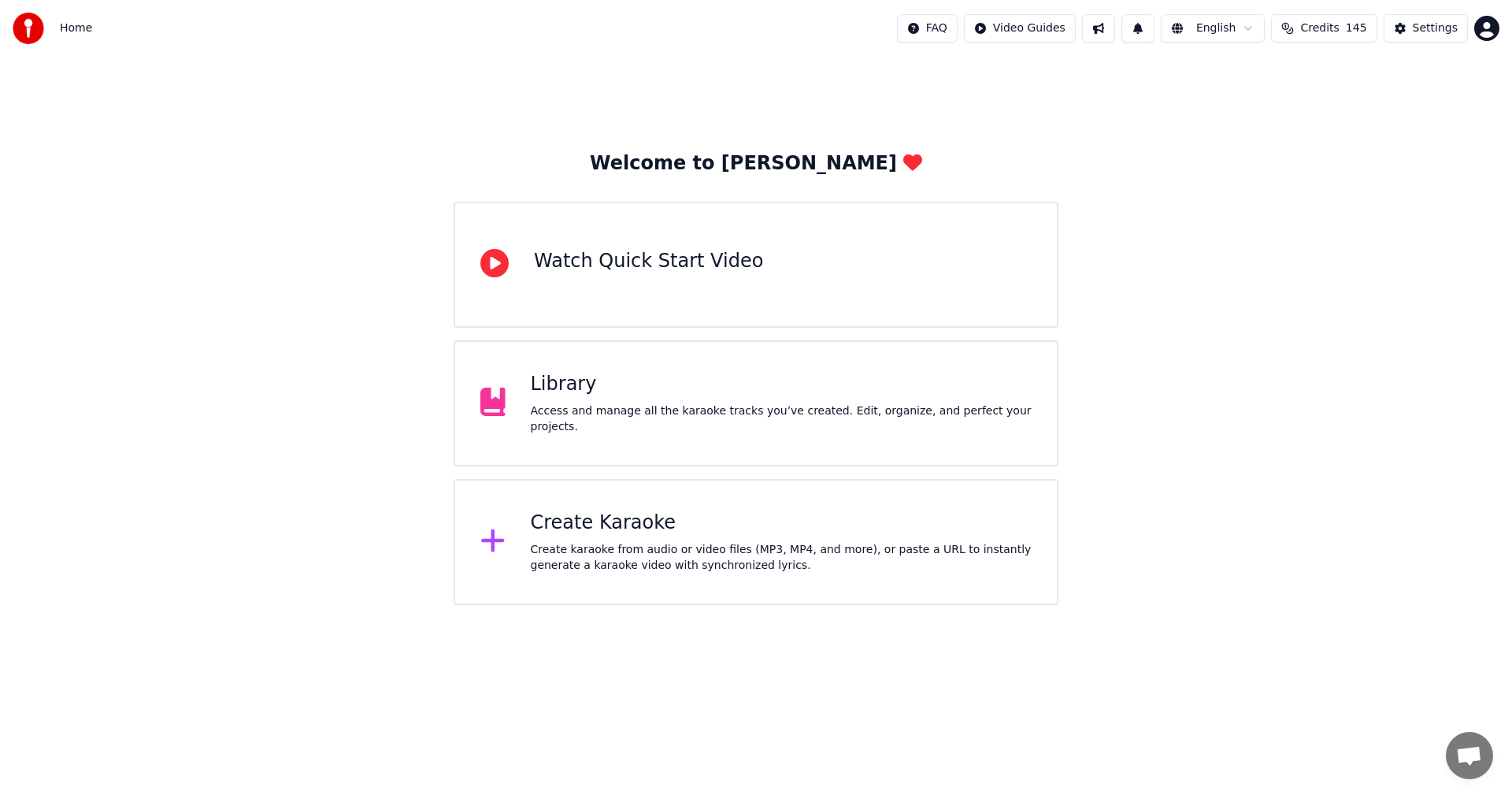
click at [514, 433] on div "Library Access and manage all the karaoke tracks you’ve created. Edit, organize…" at bounding box center [756, 403] width 605 height 126
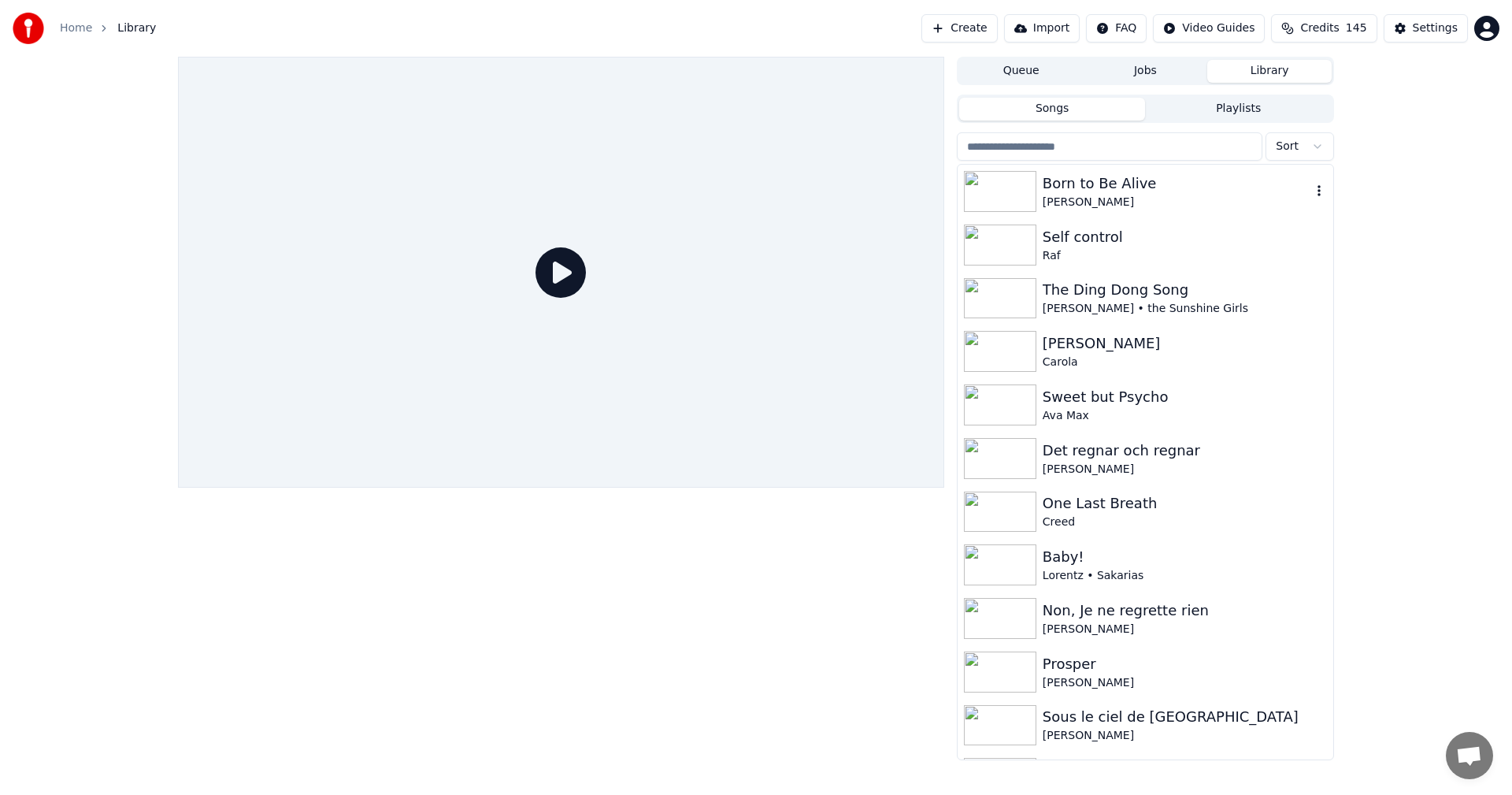
click at [1089, 193] on div "Born to Be Alive" at bounding box center [1177, 183] width 269 height 22
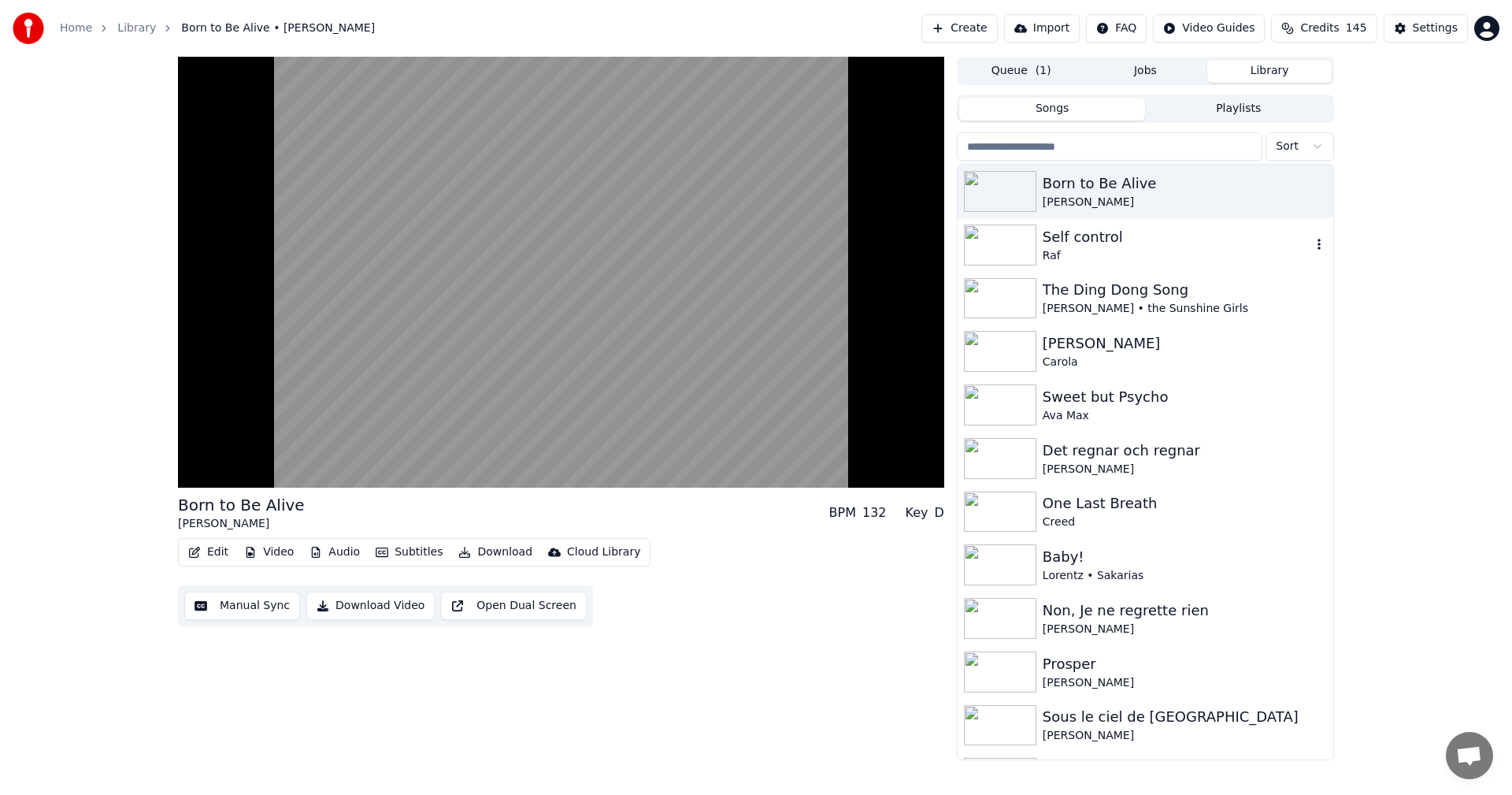
click at [1074, 245] on div "Self control" at bounding box center [1177, 237] width 269 height 22
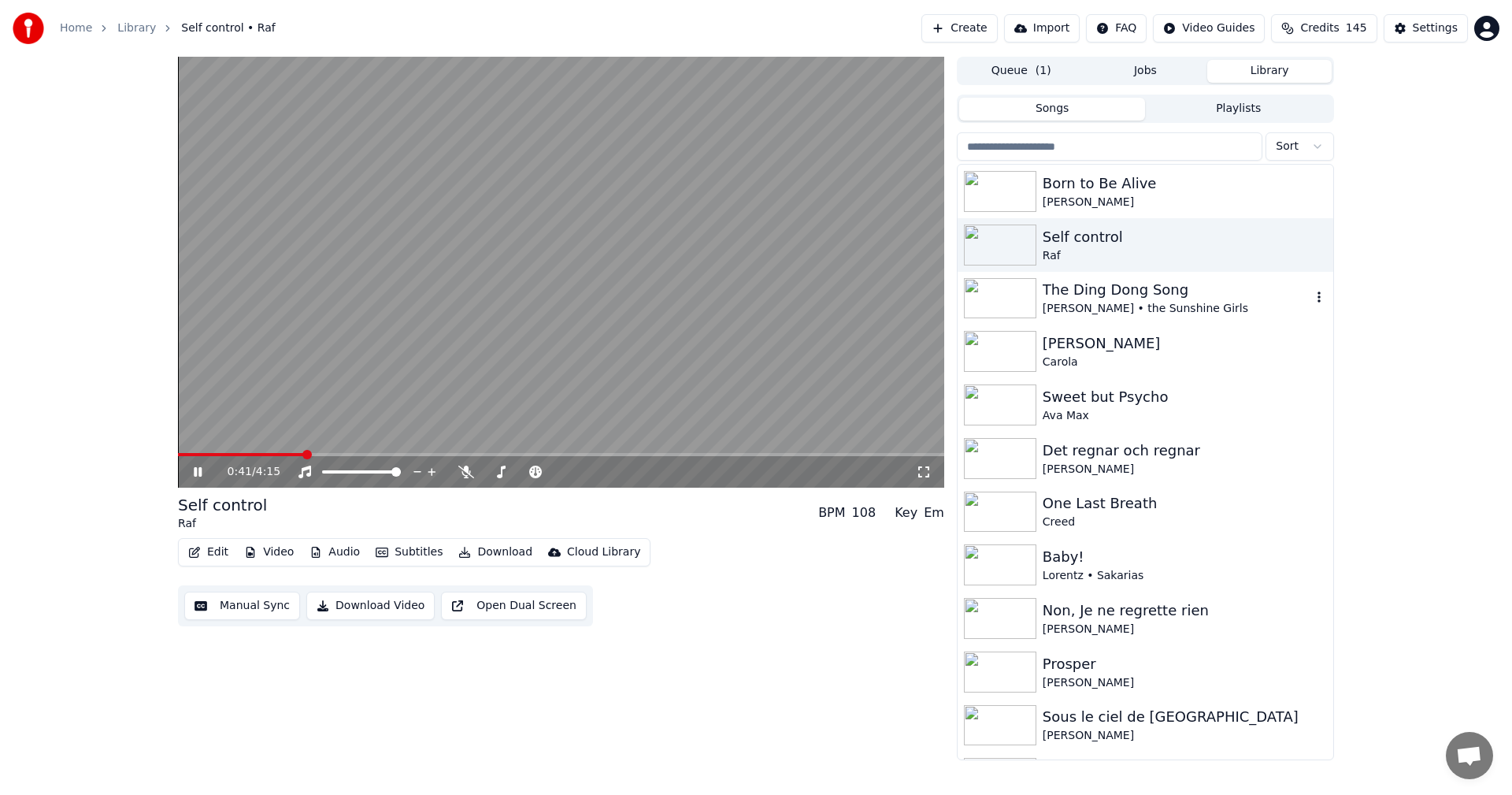
click at [1134, 288] on div "The Ding Dong Song" at bounding box center [1177, 290] width 269 height 22
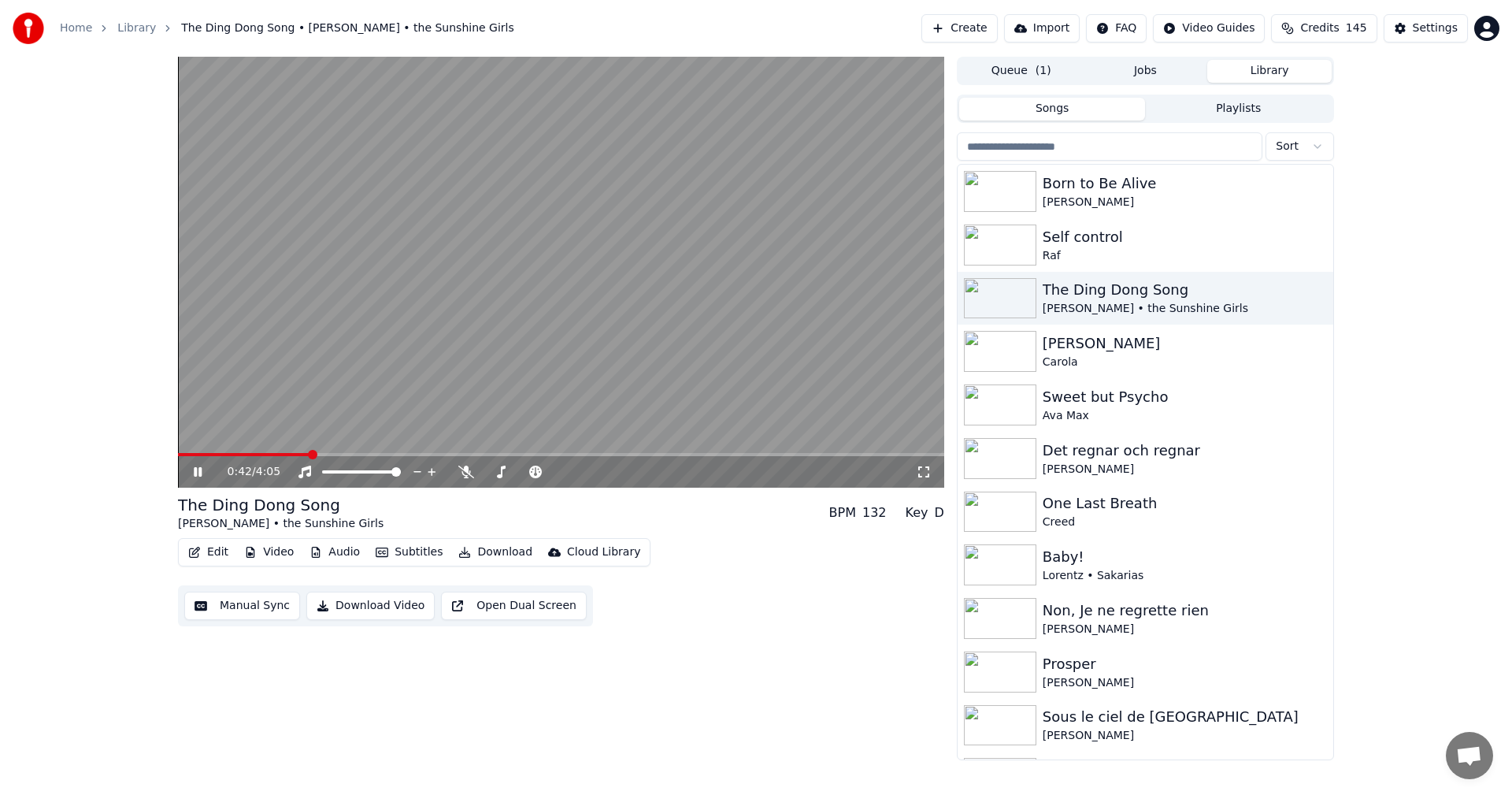
click at [198, 474] on icon at bounding box center [209, 472] width 37 height 13
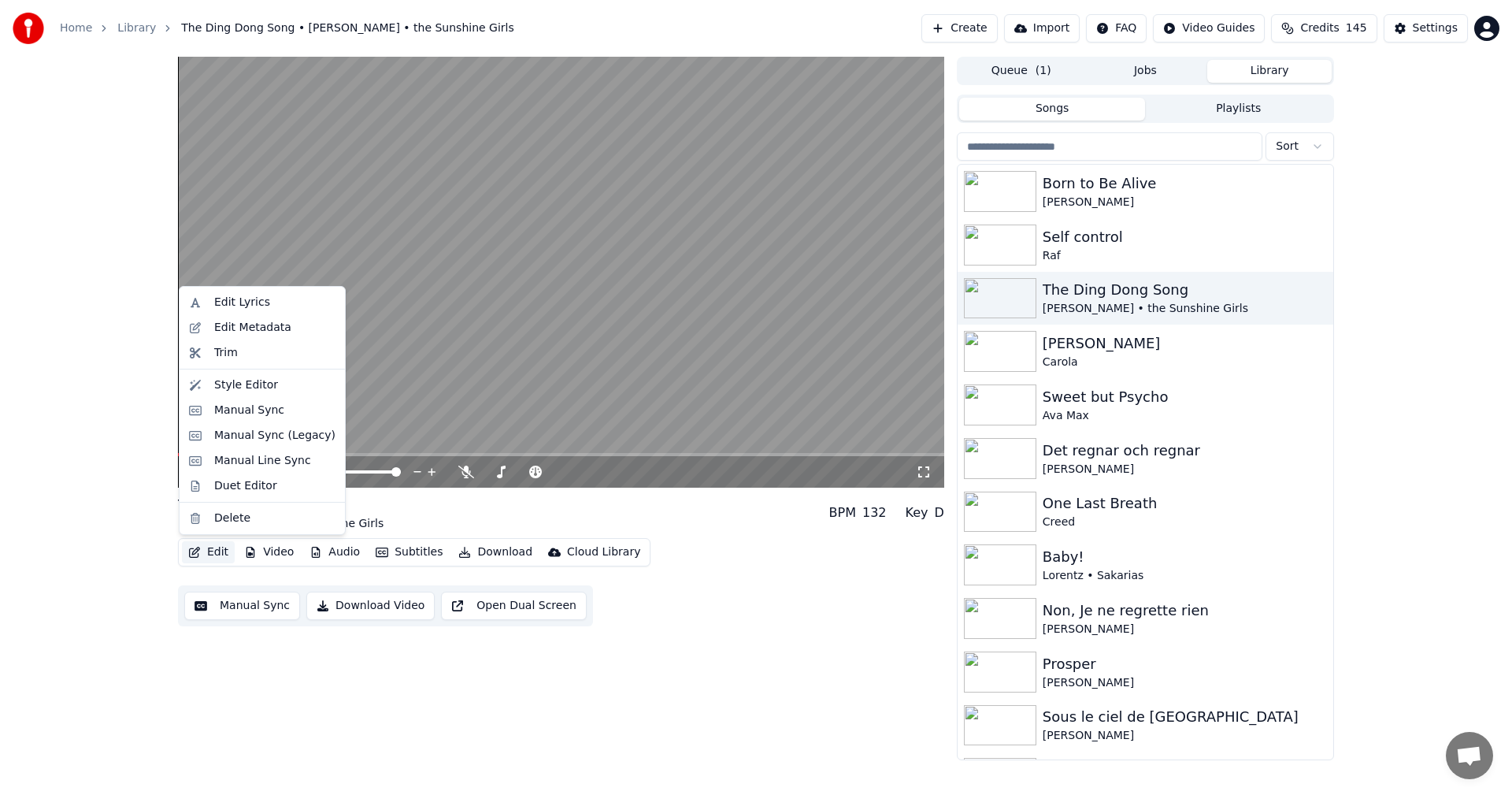
click at [202, 549] on button "Edit" at bounding box center [209, 552] width 53 height 22
click at [240, 488] on div "Duet Editor" at bounding box center [245, 486] width 63 height 16
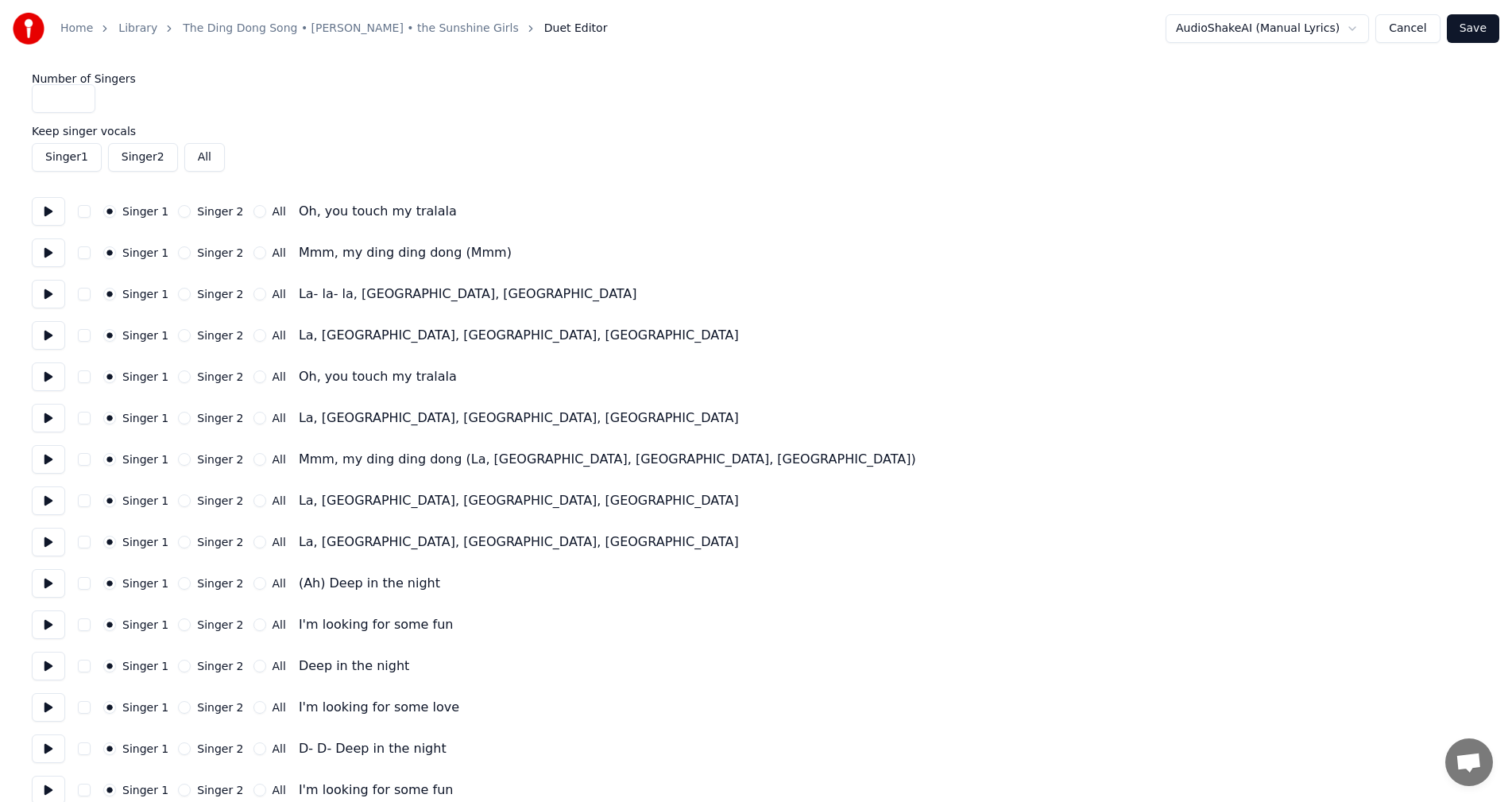
click at [44, 586] on button at bounding box center [48, 583] width 33 height 28
click at [178, 584] on button "Singer 2" at bounding box center [184, 583] width 13 height 13
click at [43, 583] on button at bounding box center [48, 583] width 33 height 28
click at [104, 584] on button "Singer 1" at bounding box center [110, 583] width 13 height 13
click at [58, 583] on button at bounding box center [48, 583] width 33 height 28
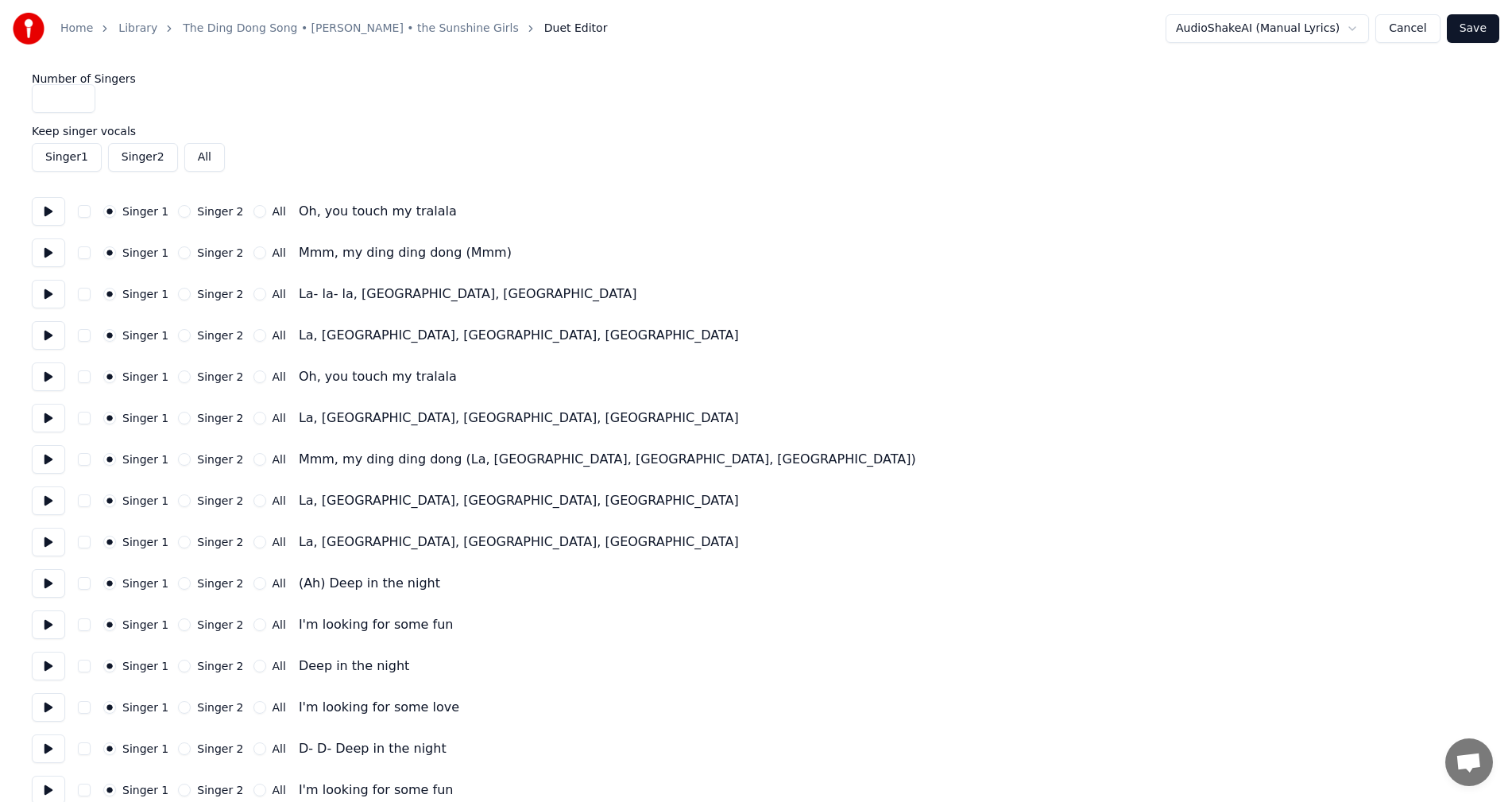
click at [1423, 22] on button "Cancel" at bounding box center [1408, 28] width 65 height 28
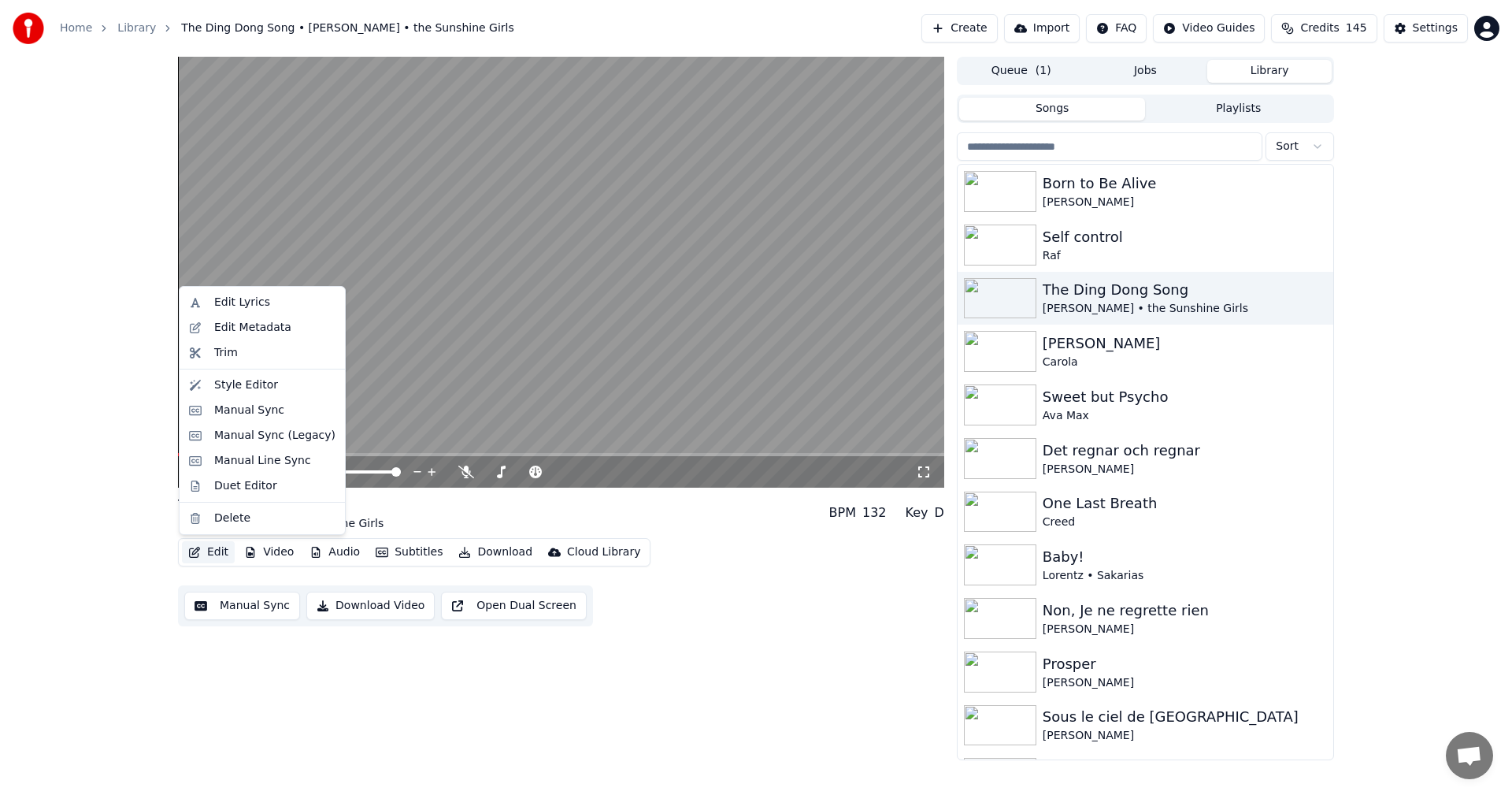
click at [218, 558] on button "Edit" at bounding box center [209, 552] width 53 height 22
click at [280, 298] on div "Edit Lyrics" at bounding box center [274, 302] width 121 height 16
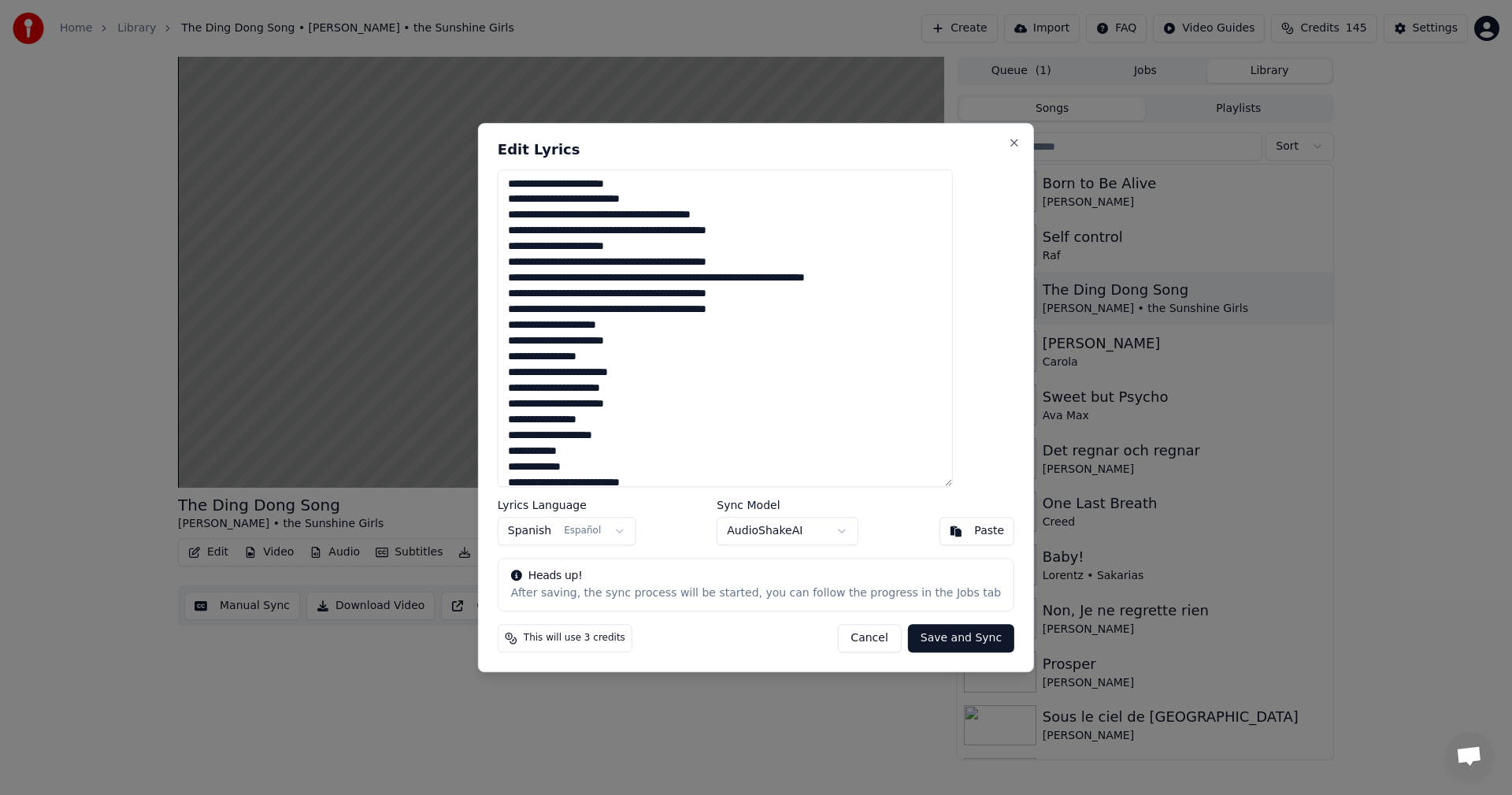
click at [854, 639] on button "Cancel" at bounding box center [870, 638] width 64 height 28
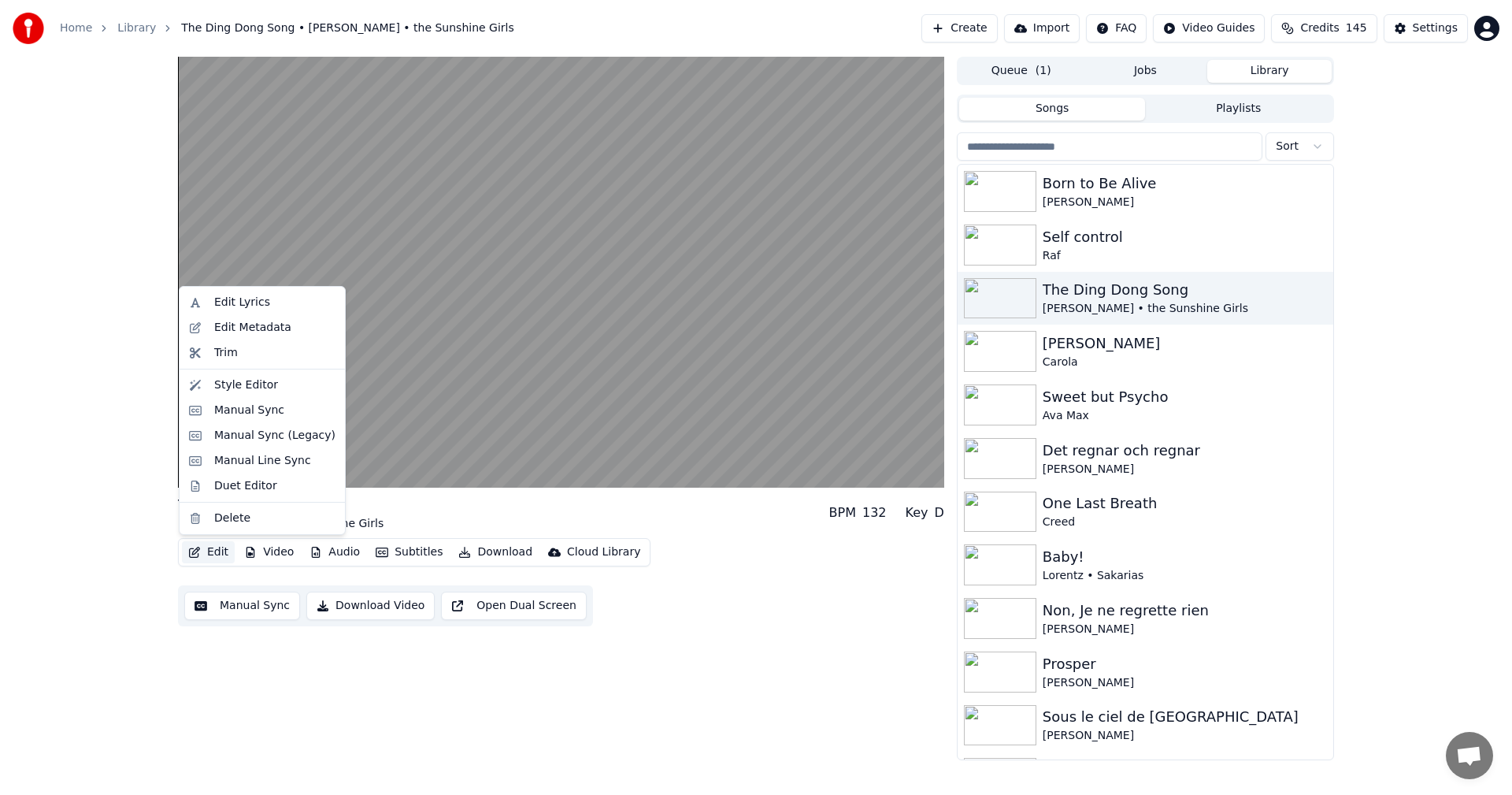
click at [190, 557] on icon "button" at bounding box center [195, 553] width 11 height 11
click at [291, 306] on div "Edit Lyrics" at bounding box center [274, 302] width 121 height 16
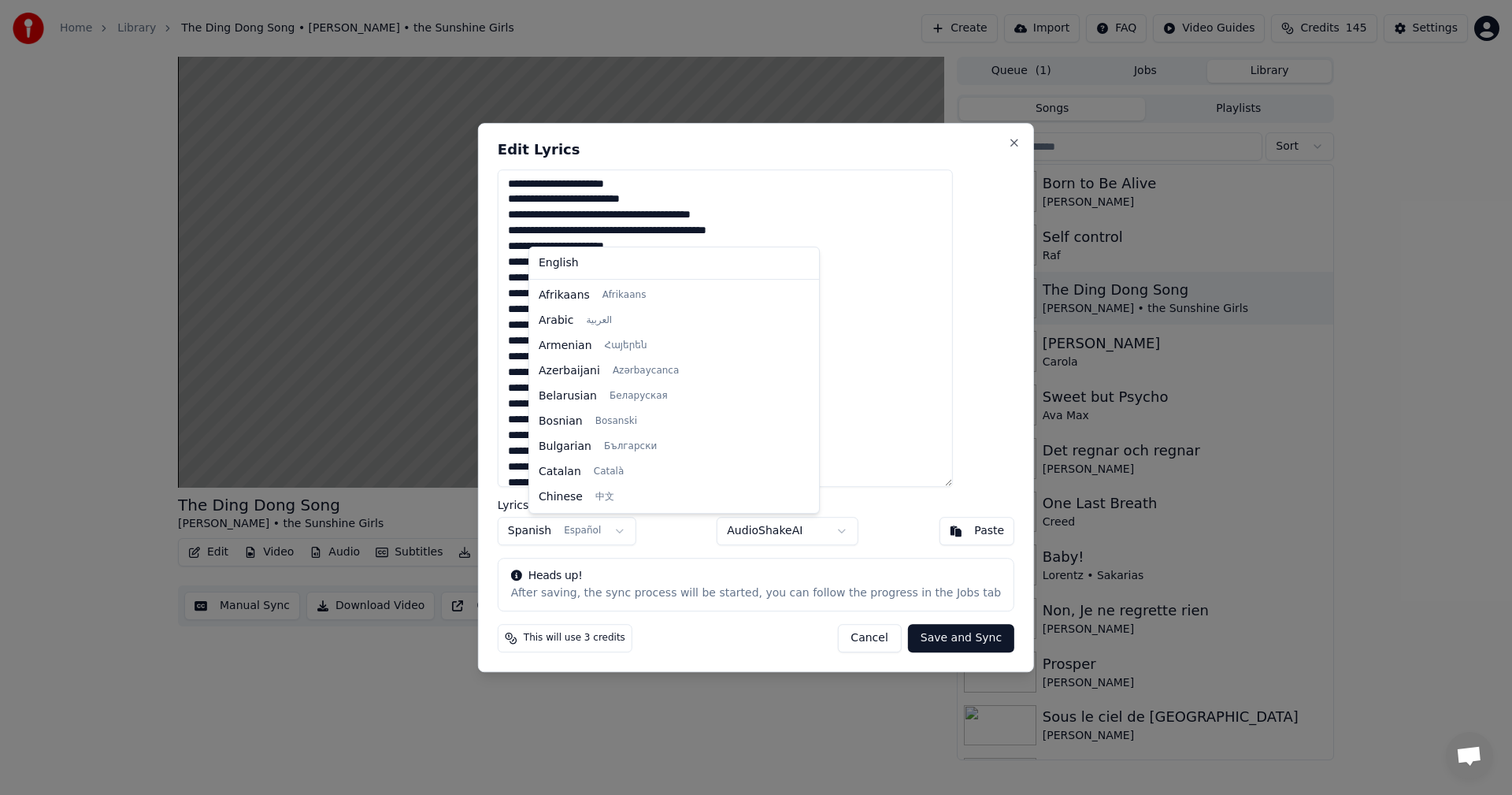
click at [636, 536] on button "Spanish Español" at bounding box center [567, 530] width 139 height 28
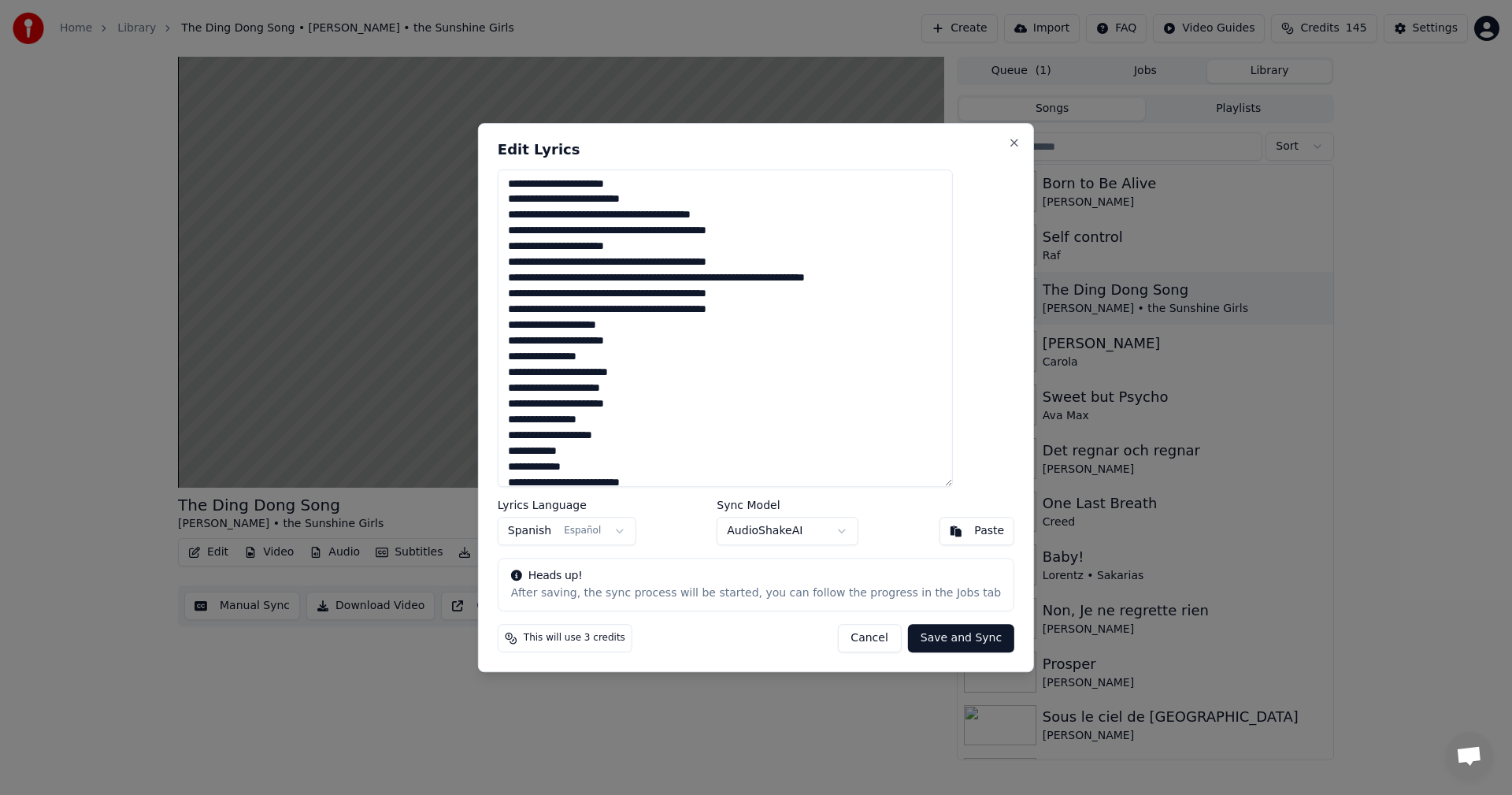
click at [642, 534] on body "Home Library The [PERSON_NAME] Song • [PERSON_NAME] • the Sunshine Girls Create…" at bounding box center [756, 397] width 1512 height 795
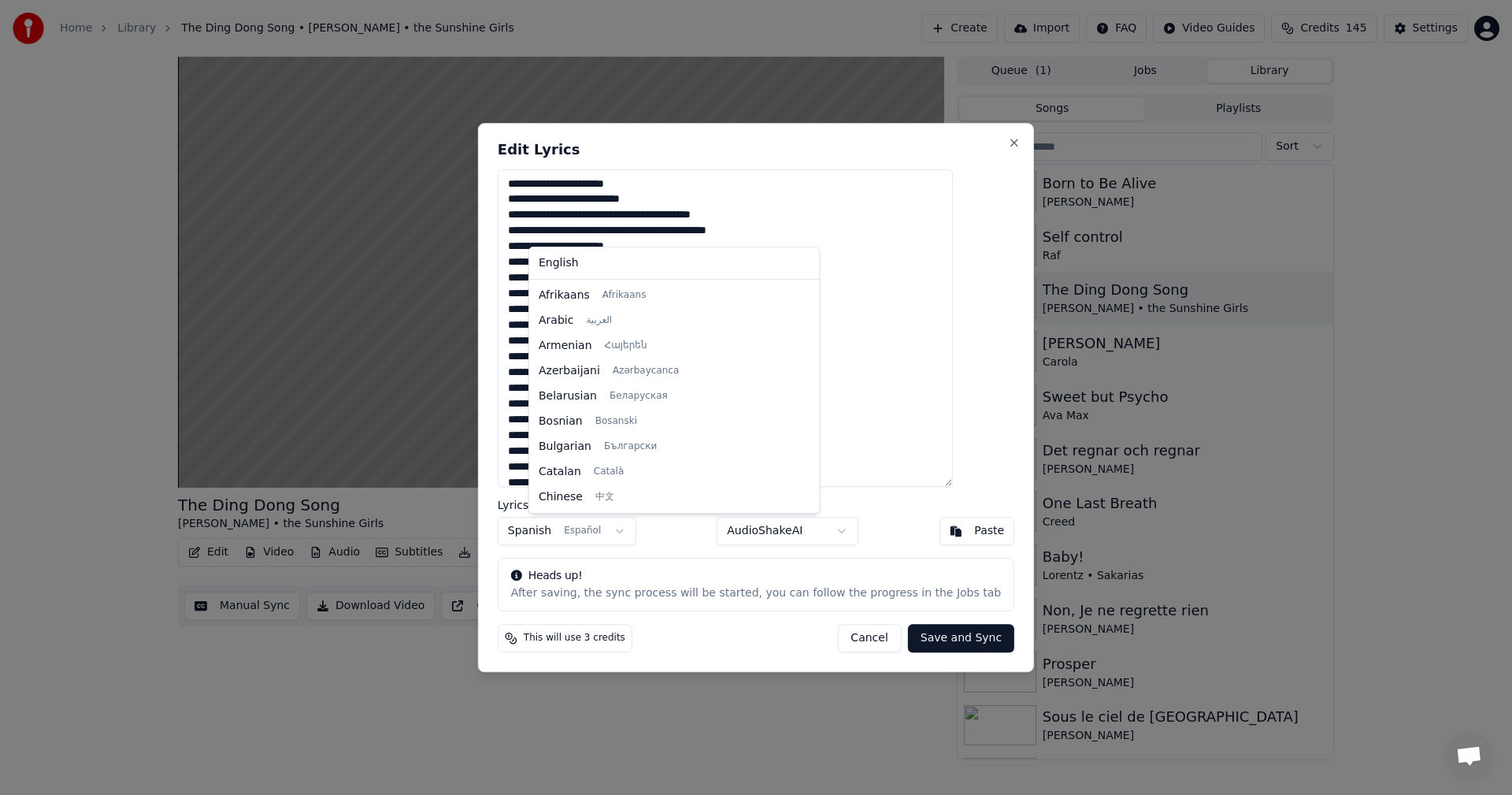
click at [642, 534] on body "Home Library The [PERSON_NAME] Song • [PERSON_NAME] • the Sunshine Girls Create…" at bounding box center [756, 397] width 1512 height 795
drag, startPoint x: 708, startPoint y: 448, endPoint x: 707, endPoint y: 468, distance: 20.0
click at [809, 468] on div at bounding box center [813, 396] width 8 height 227
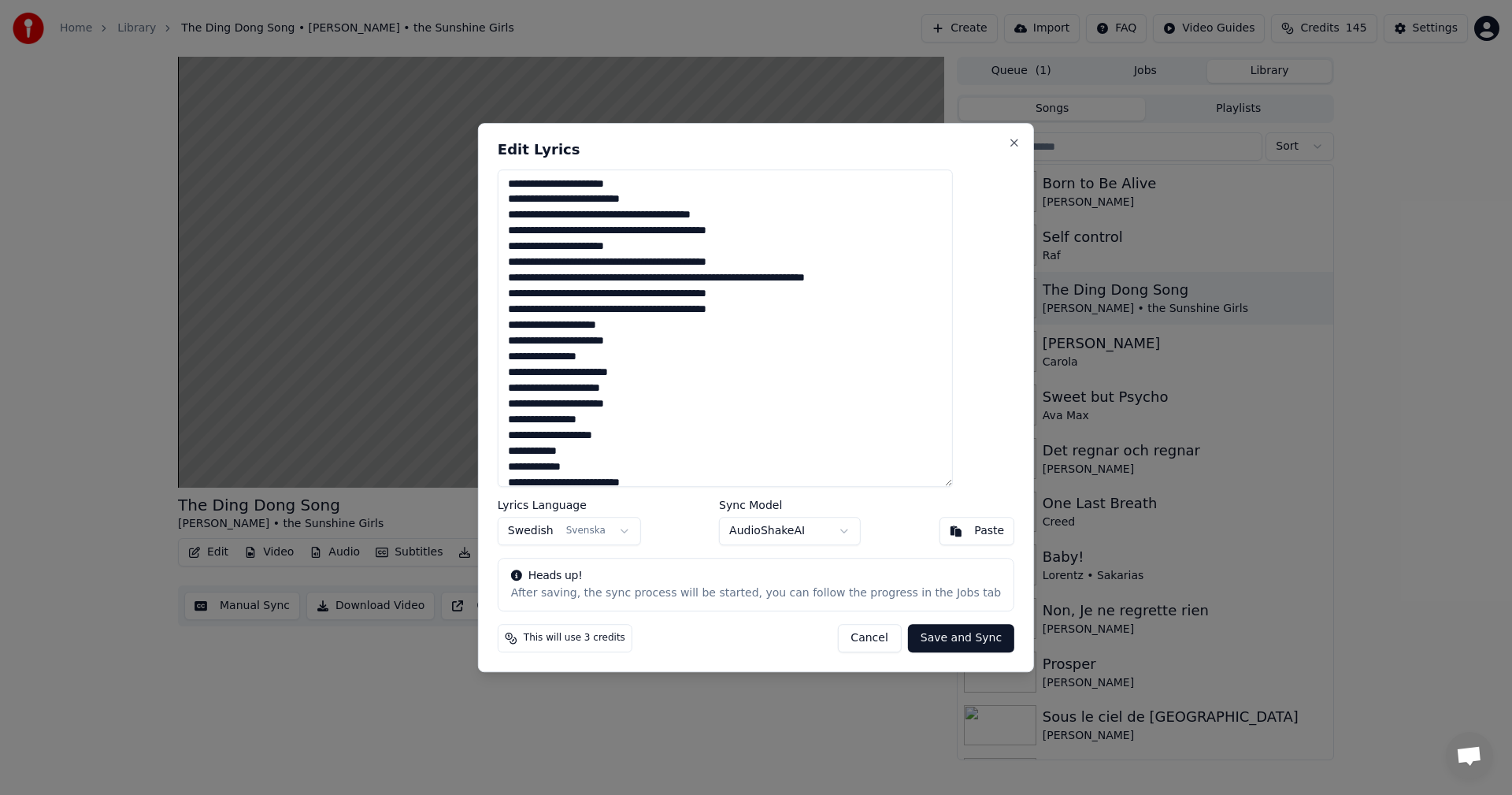
click at [855, 645] on button "Cancel" at bounding box center [870, 638] width 64 height 28
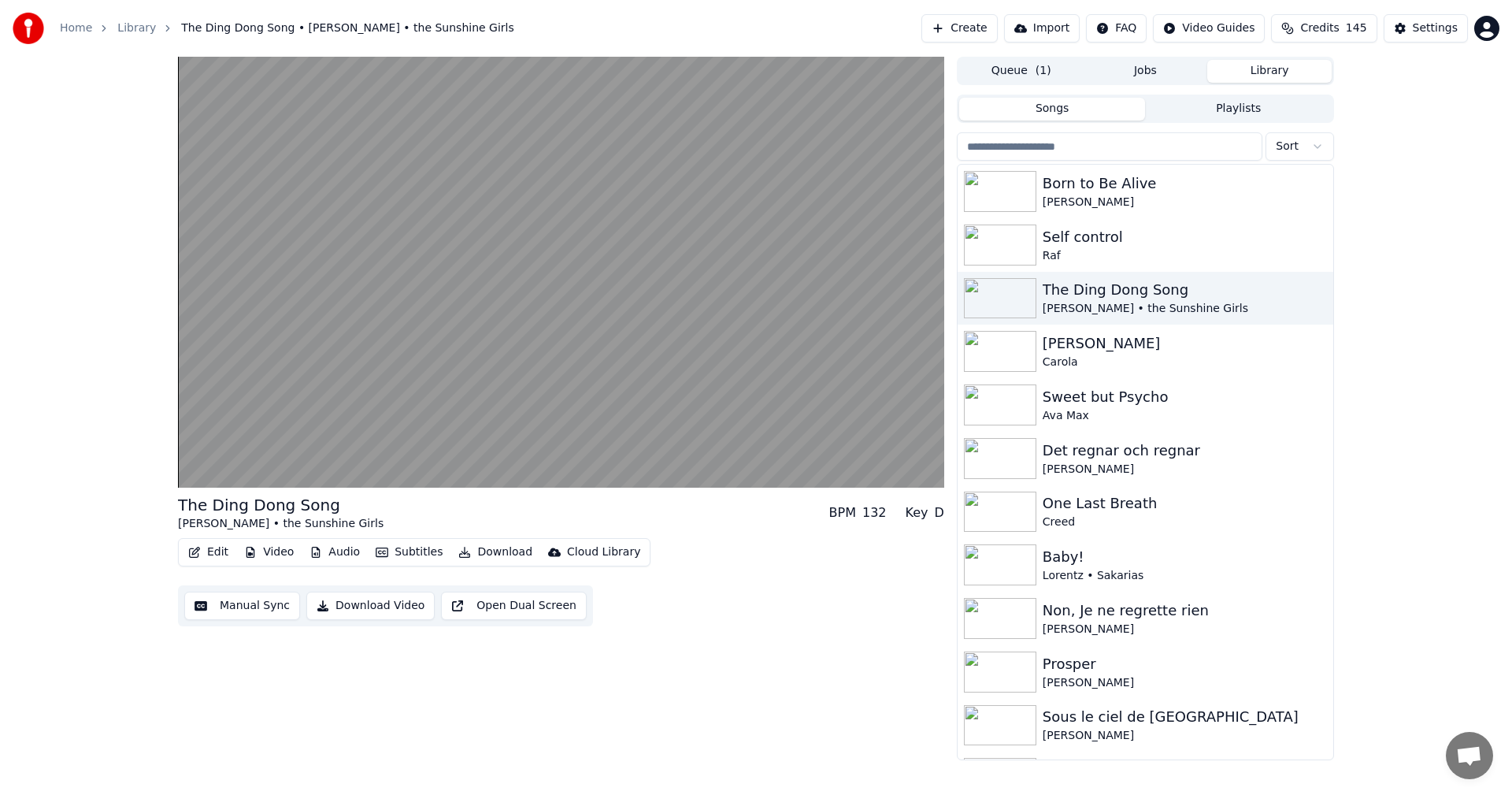
click at [224, 552] on button "Edit" at bounding box center [209, 552] width 53 height 22
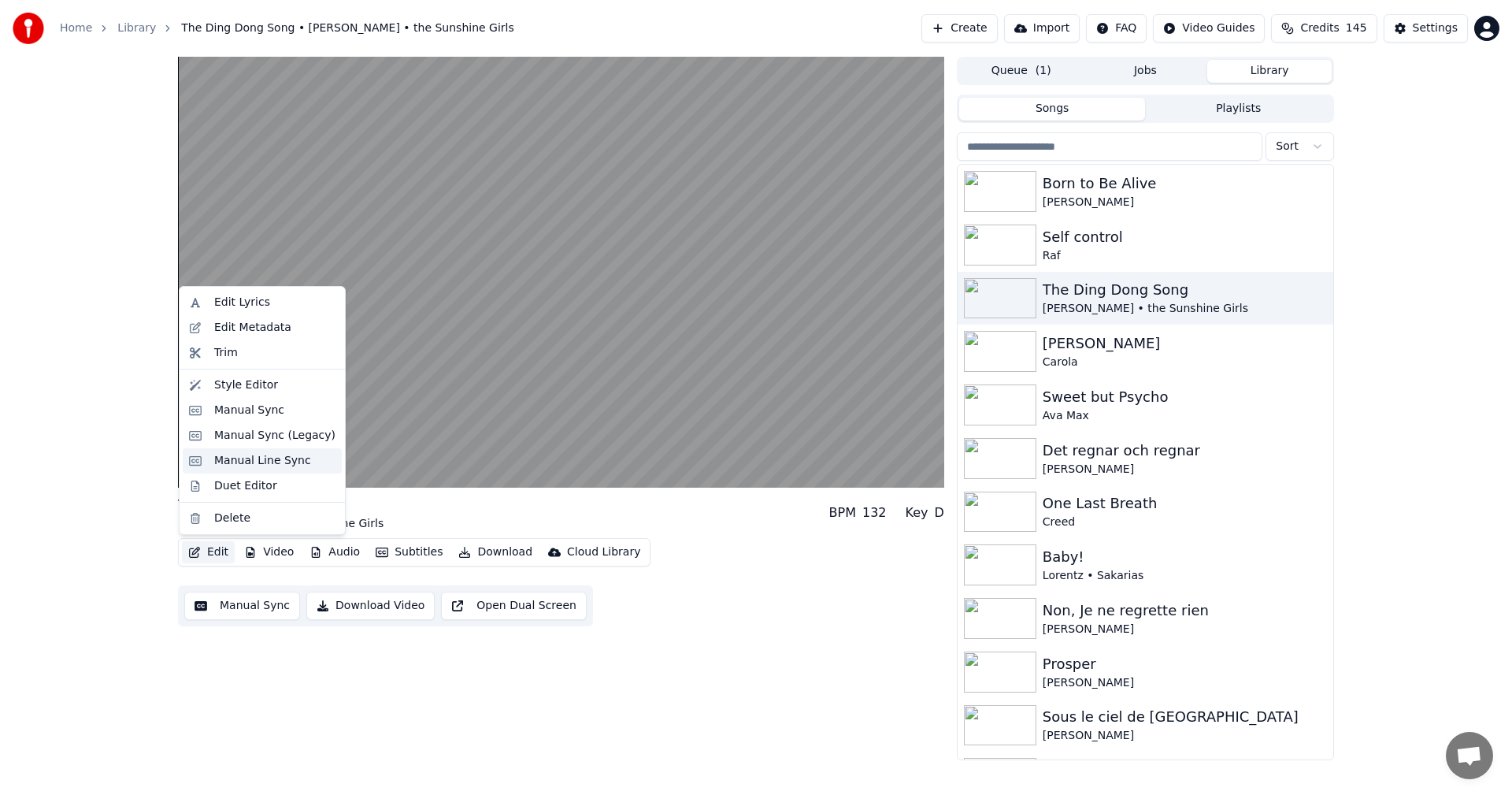
click at [272, 457] on div "Manual Line Sync" at bounding box center [262, 461] width 97 height 16
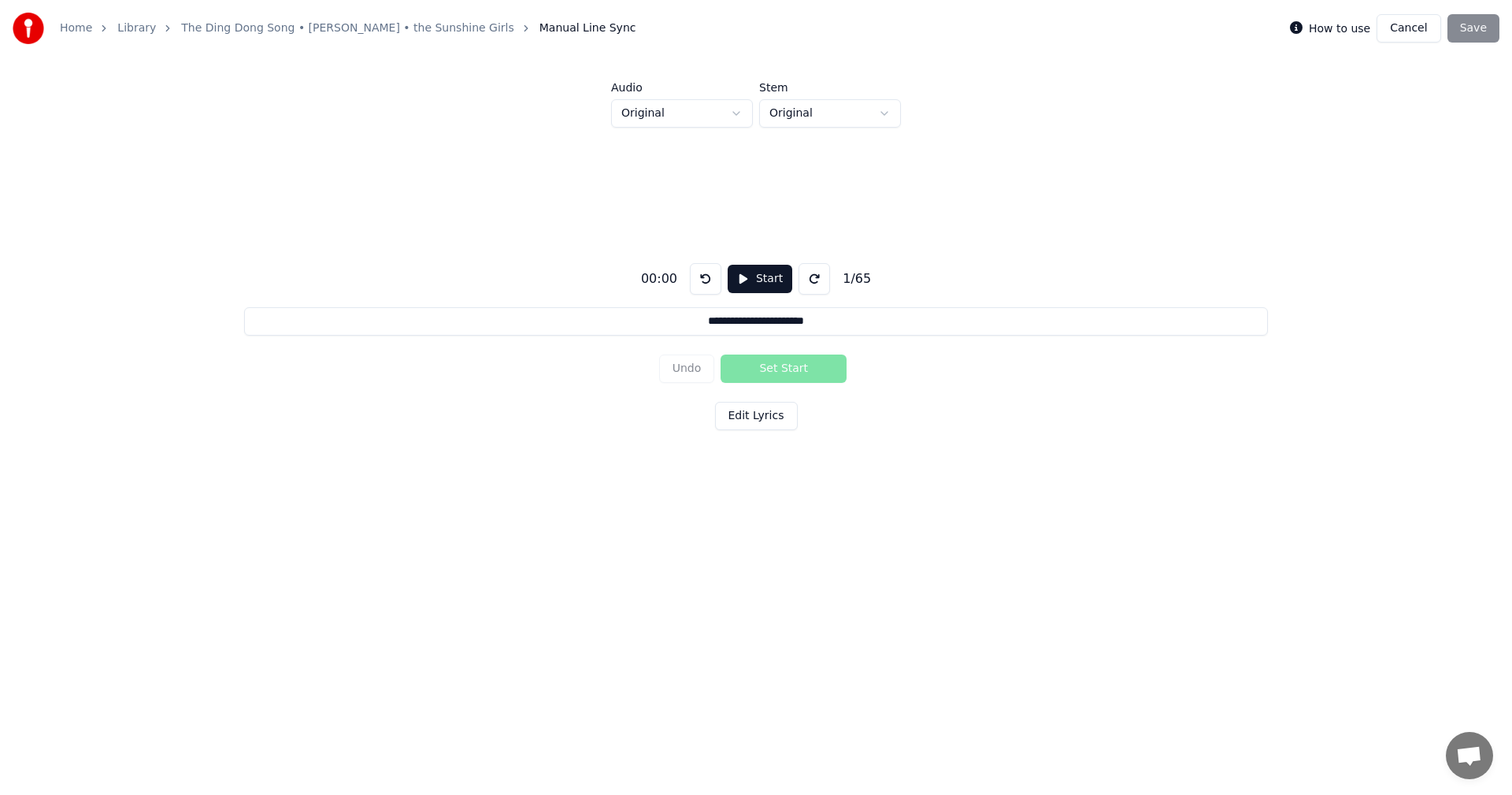
click at [756, 272] on button "Start" at bounding box center [760, 278] width 65 height 28
click at [734, 277] on button "Pause" at bounding box center [759, 278] width 70 height 28
click at [734, 277] on button "Start" at bounding box center [760, 278] width 65 height 28
click at [734, 277] on button "Pause" at bounding box center [759, 278] width 70 height 28
click at [1415, 29] on button "Cancel" at bounding box center [1409, 28] width 64 height 28
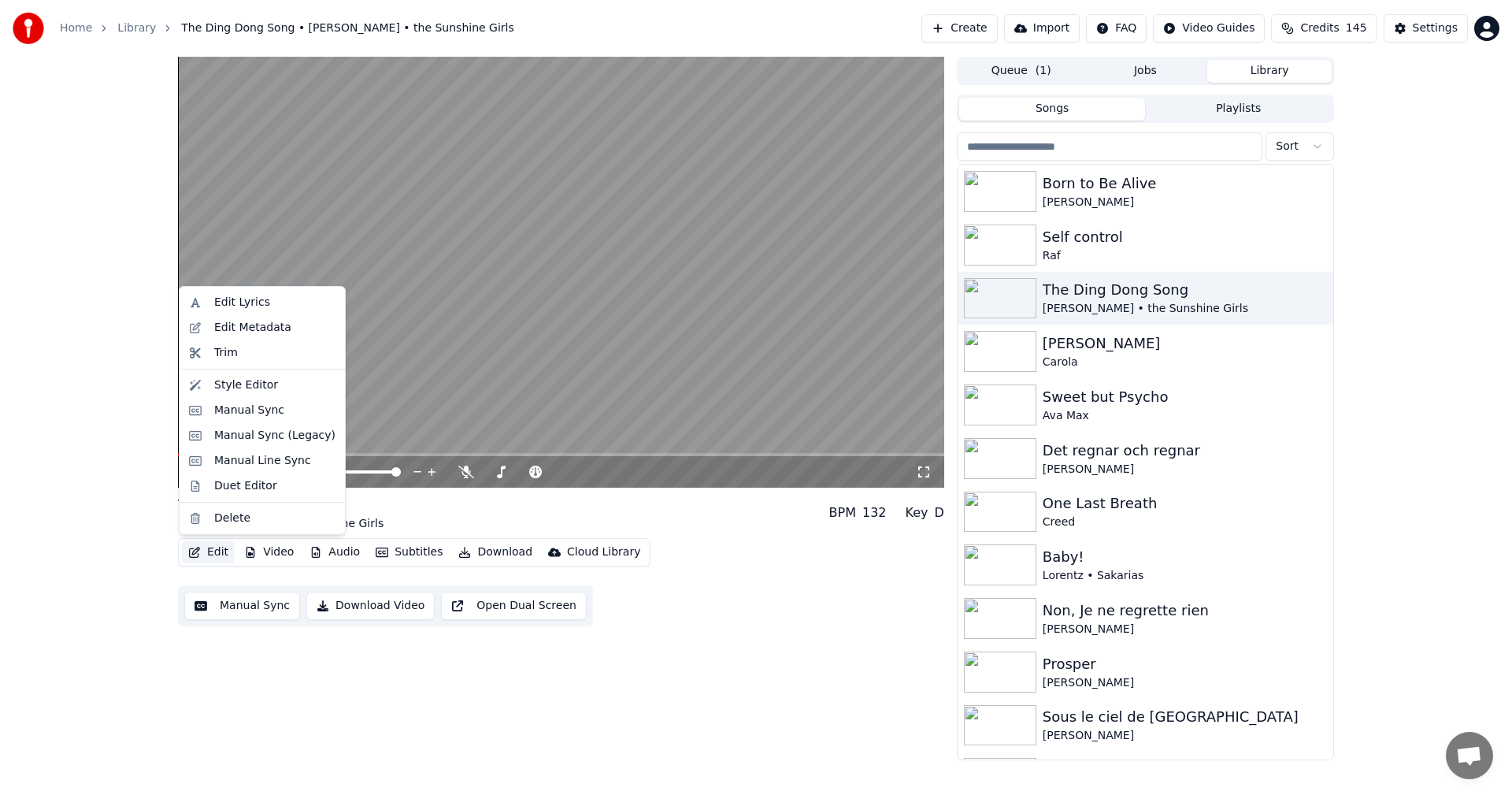
click at [210, 551] on button "Edit" at bounding box center [209, 552] width 53 height 22
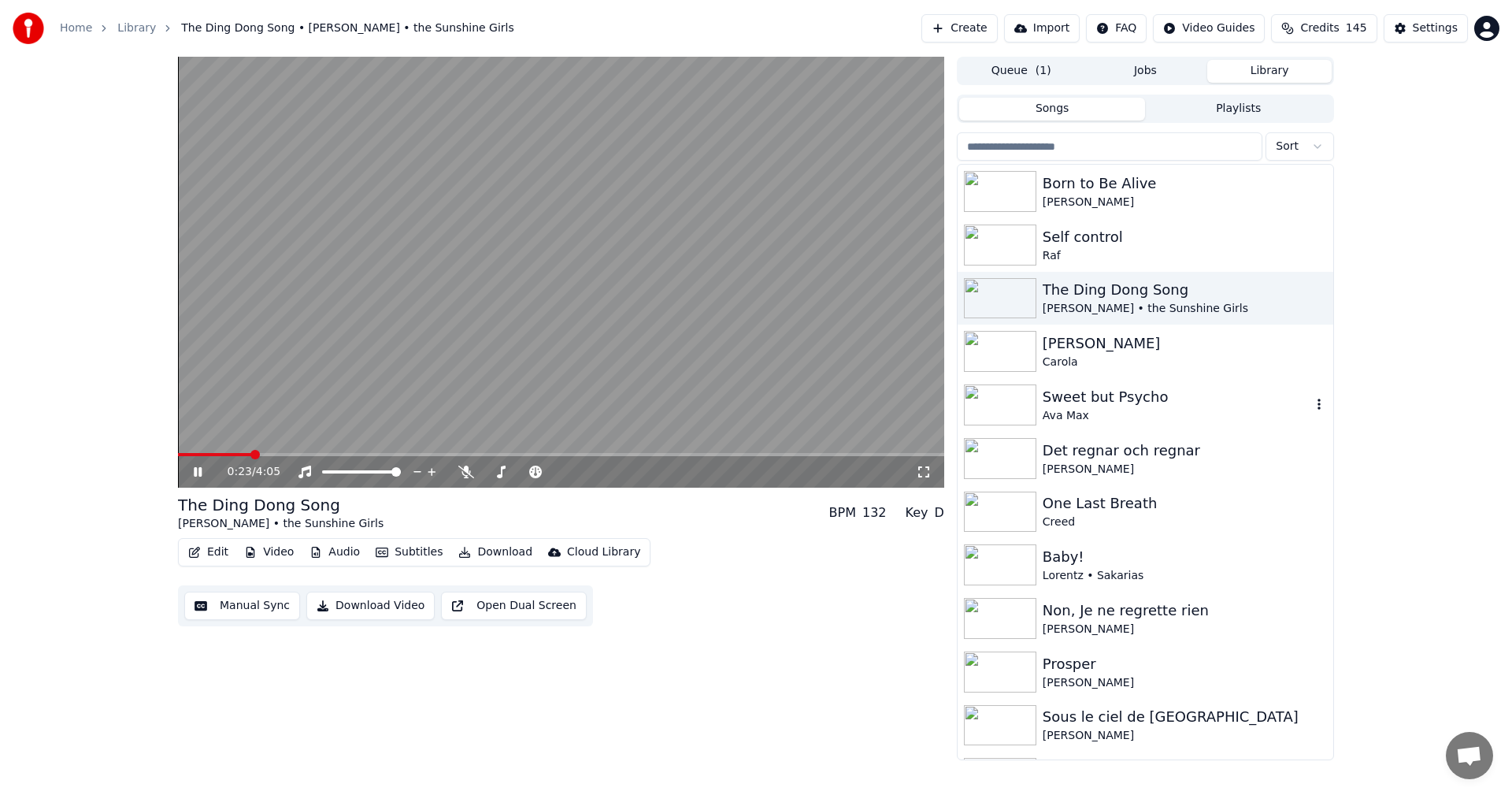
click at [1098, 387] on div "Sweet but Psycho" at bounding box center [1177, 396] width 269 height 22
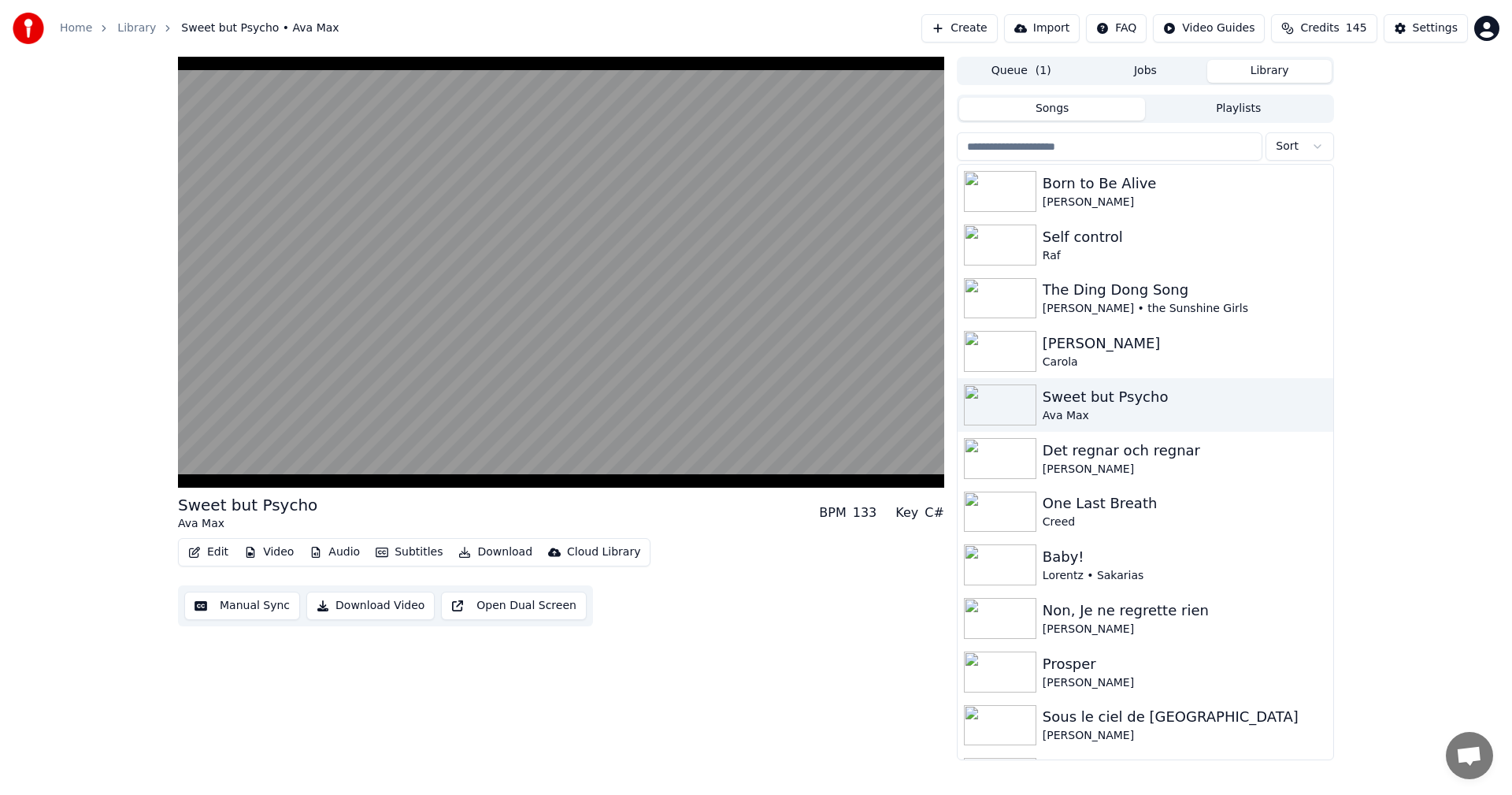
click at [67, 477] on div "Sweet but Psycho Ava Max BPM 133 Key C# Edit Video Audio Subtitles Download Clo…" at bounding box center [756, 408] width 1512 height 704
click at [196, 469] on icon at bounding box center [198, 472] width 8 height 10
click at [999, 193] on img at bounding box center [1000, 191] width 72 height 41
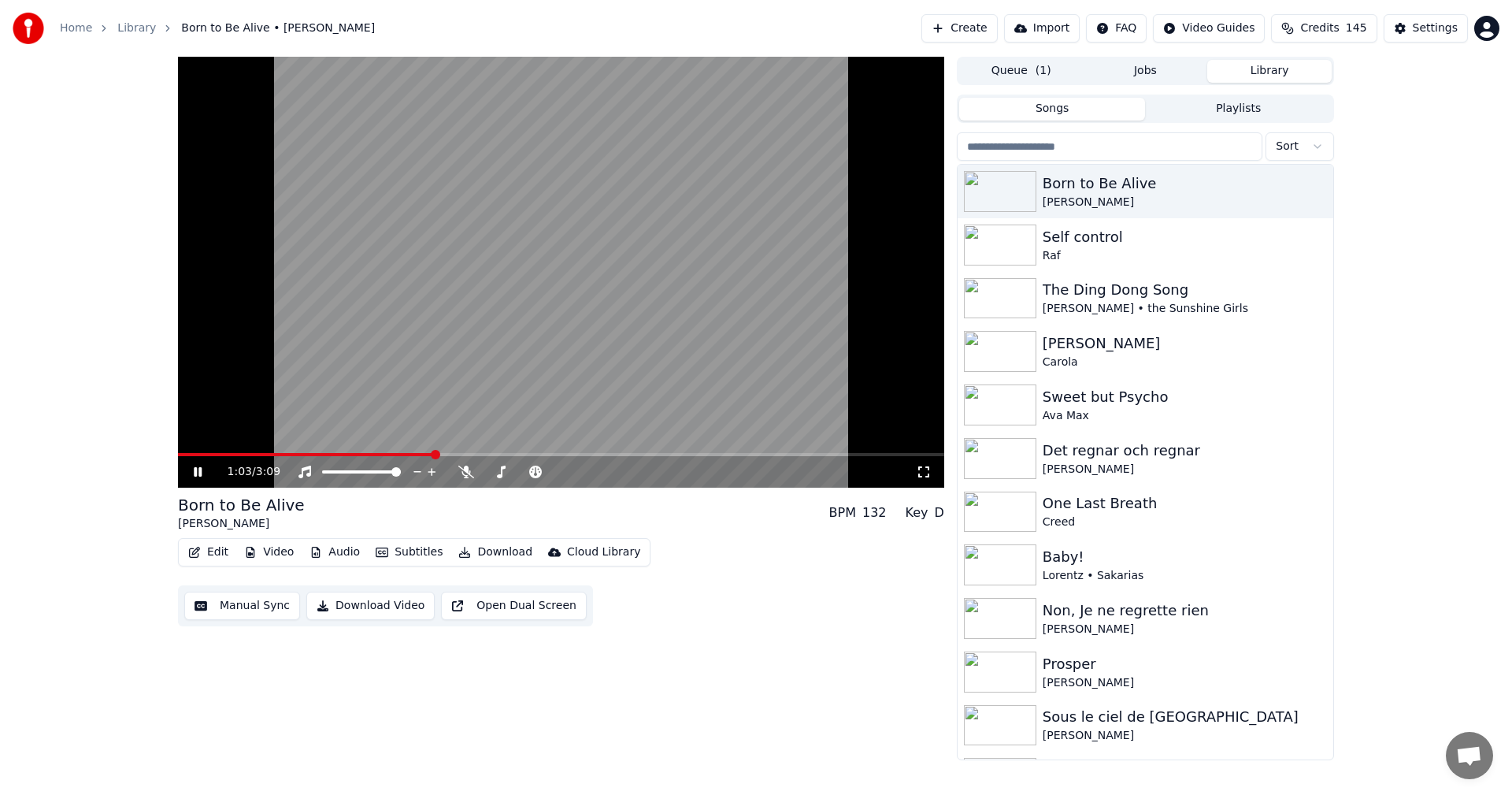
click at [195, 473] on icon at bounding box center [198, 472] width 8 height 10
click at [197, 478] on icon at bounding box center [209, 472] width 37 height 13
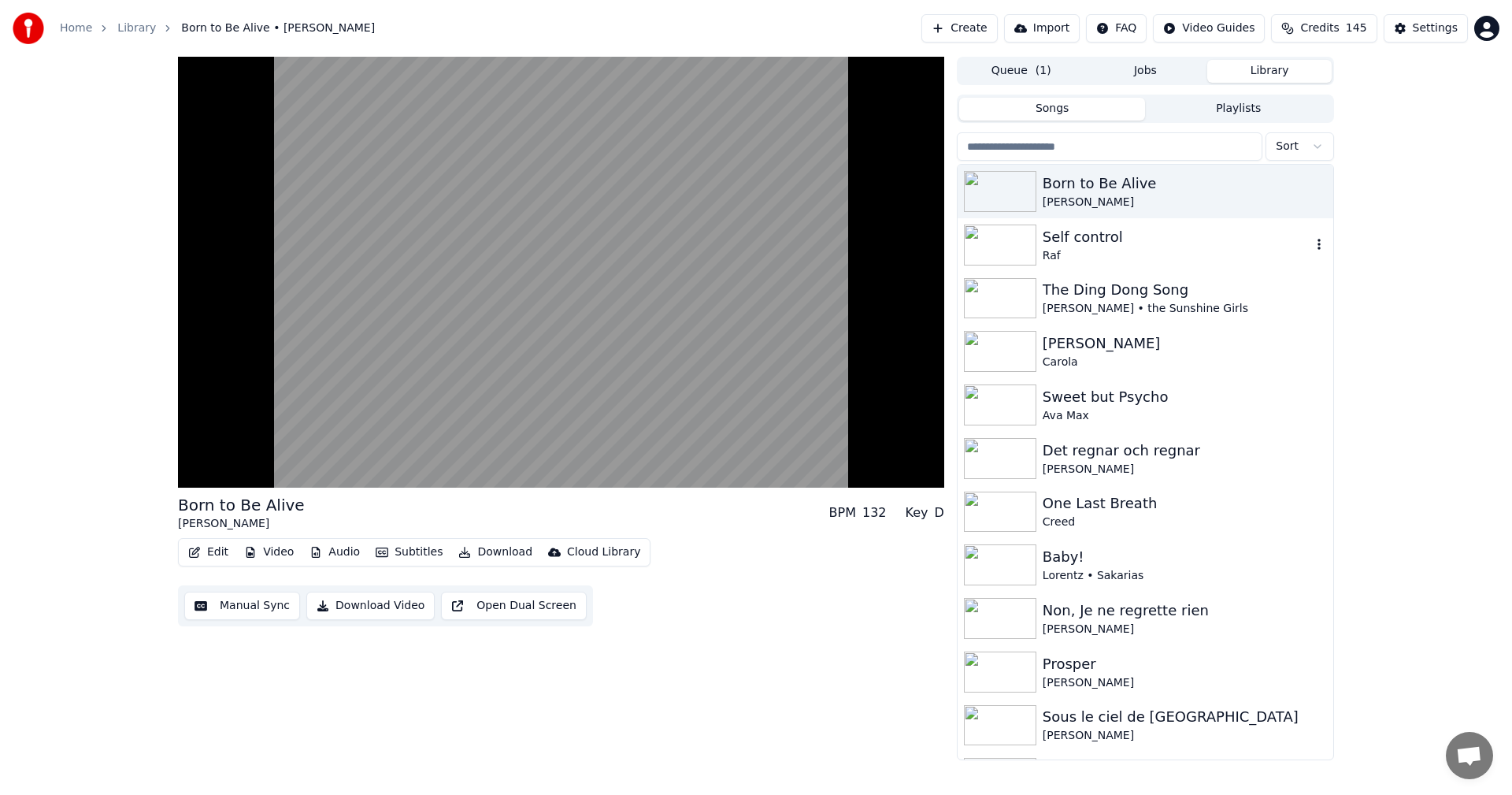
click at [1058, 238] on div "Self control" at bounding box center [1177, 237] width 269 height 22
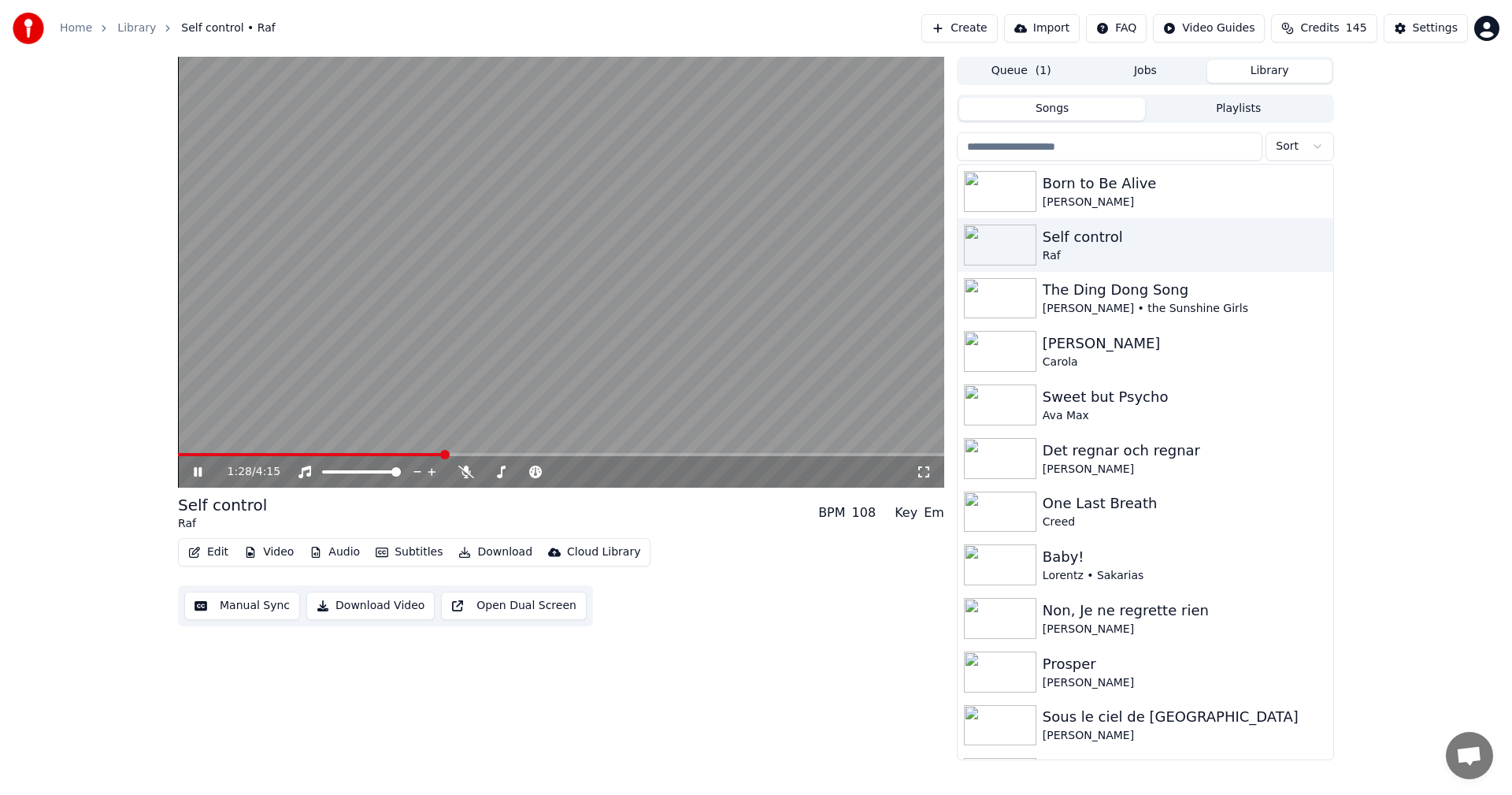
click at [192, 473] on icon at bounding box center [209, 472] width 37 height 13
click at [1417, 152] on div "1:28 / 4:15 Self control Raf BPM 108 Key Em Edit Video Audio Subtitles Download…" at bounding box center [756, 408] width 1512 height 704
click at [1096, 413] on div "Ava Max" at bounding box center [1177, 416] width 269 height 16
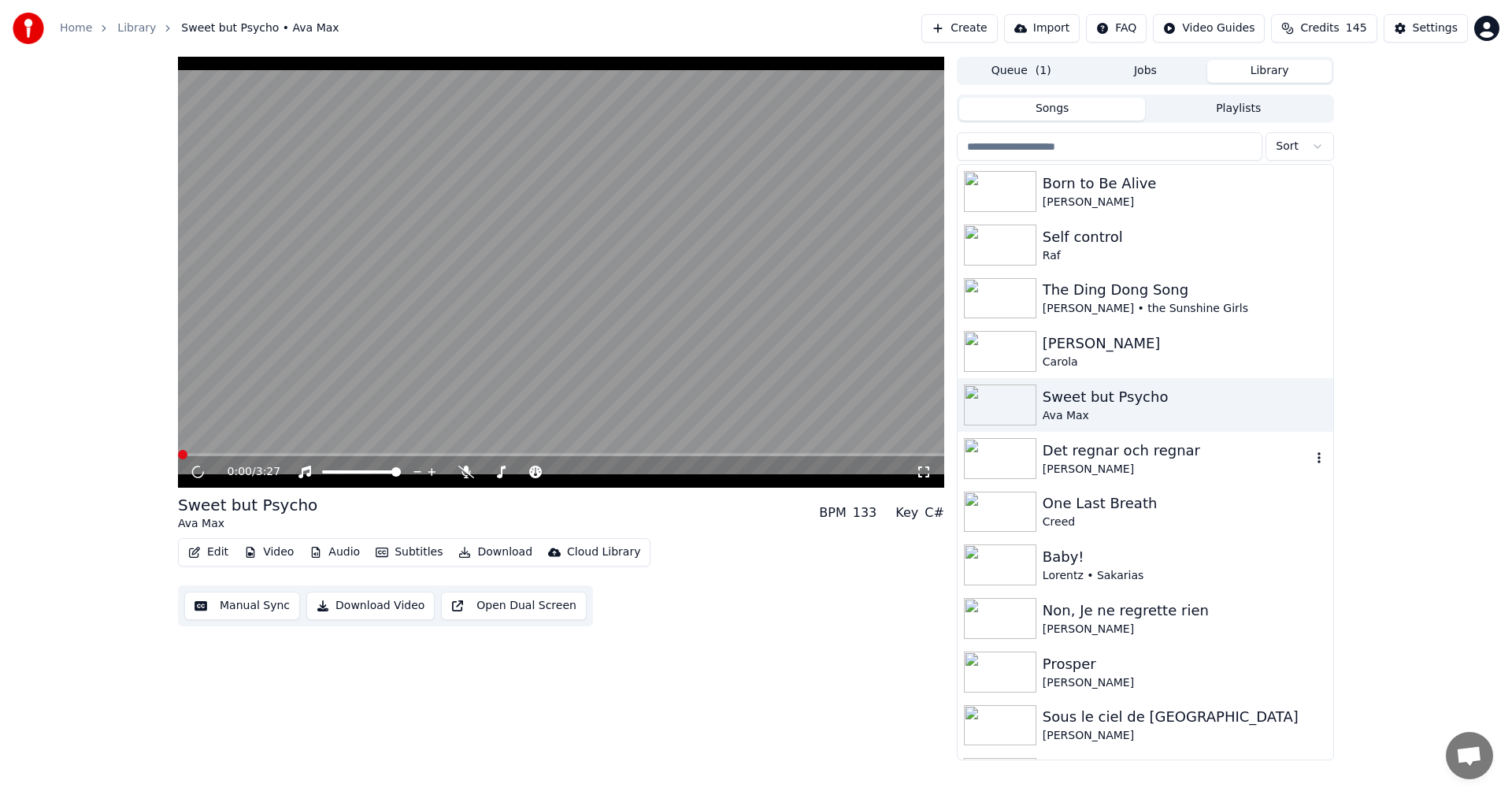
click at [1099, 457] on div "Det regnar och regnar" at bounding box center [1177, 450] width 269 height 22
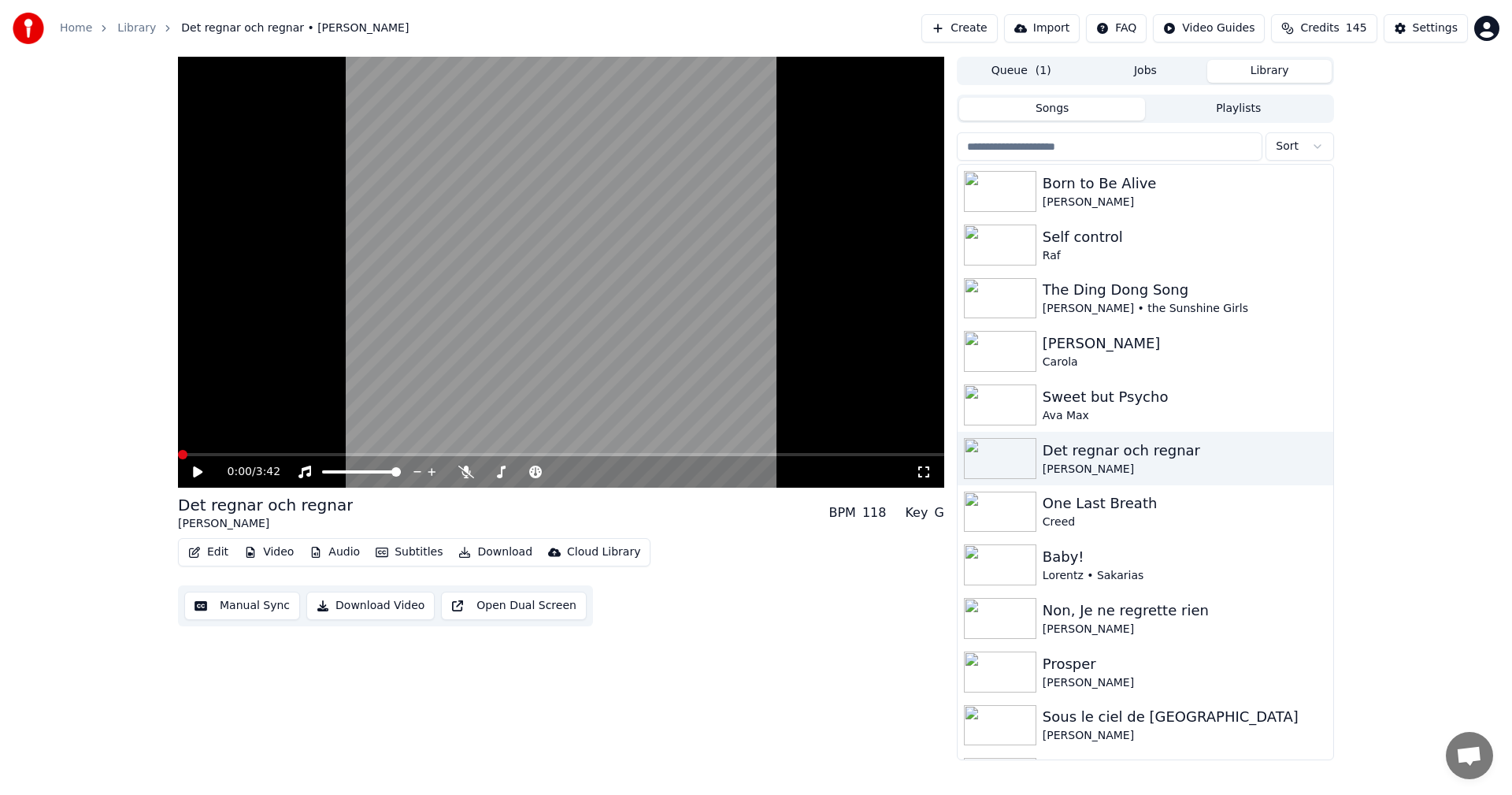
click at [49, 335] on div "0:00 / 3:42 Det regnar och regnar [PERSON_NAME] BPM 118 Key G Edit Video Audio …" at bounding box center [756, 408] width 1512 height 704
click at [286, 451] on video at bounding box center [561, 272] width 767 height 431
click at [286, 453] on span at bounding box center [561, 455] width 767 height 3
click at [193, 457] on div "0:33 / 3:42" at bounding box center [561, 472] width 767 height 31
click at [191, 452] on video at bounding box center [561, 272] width 767 height 431
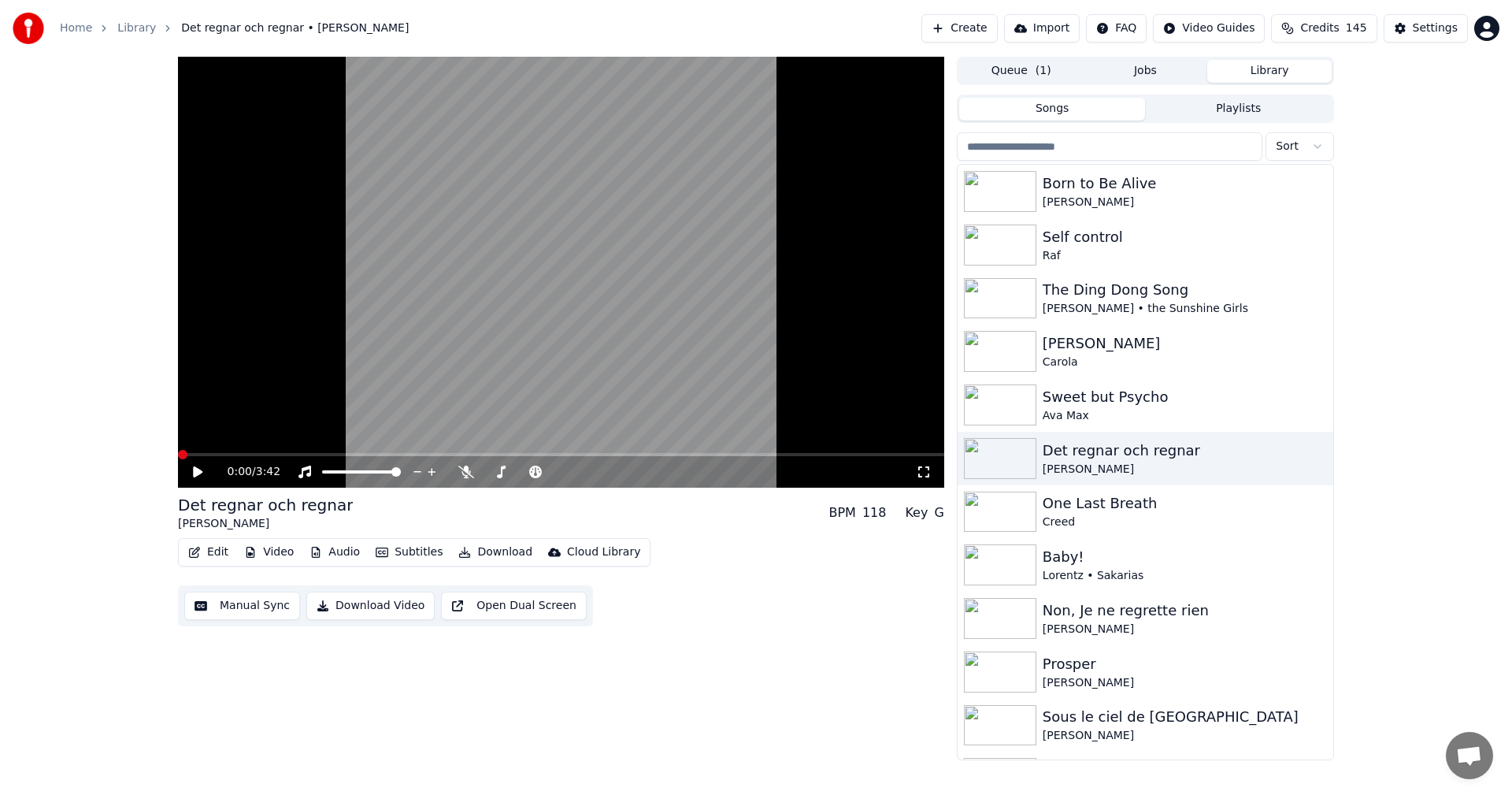
click at [178, 450] on span at bounding box center [183, 455] width 10 height 10
click at [194, 471] on icon at bounding box center [198, 472] width 10 height 11
click at [202, 552] on button "Edit" at bounding box center [209, 552] width 53 height 22
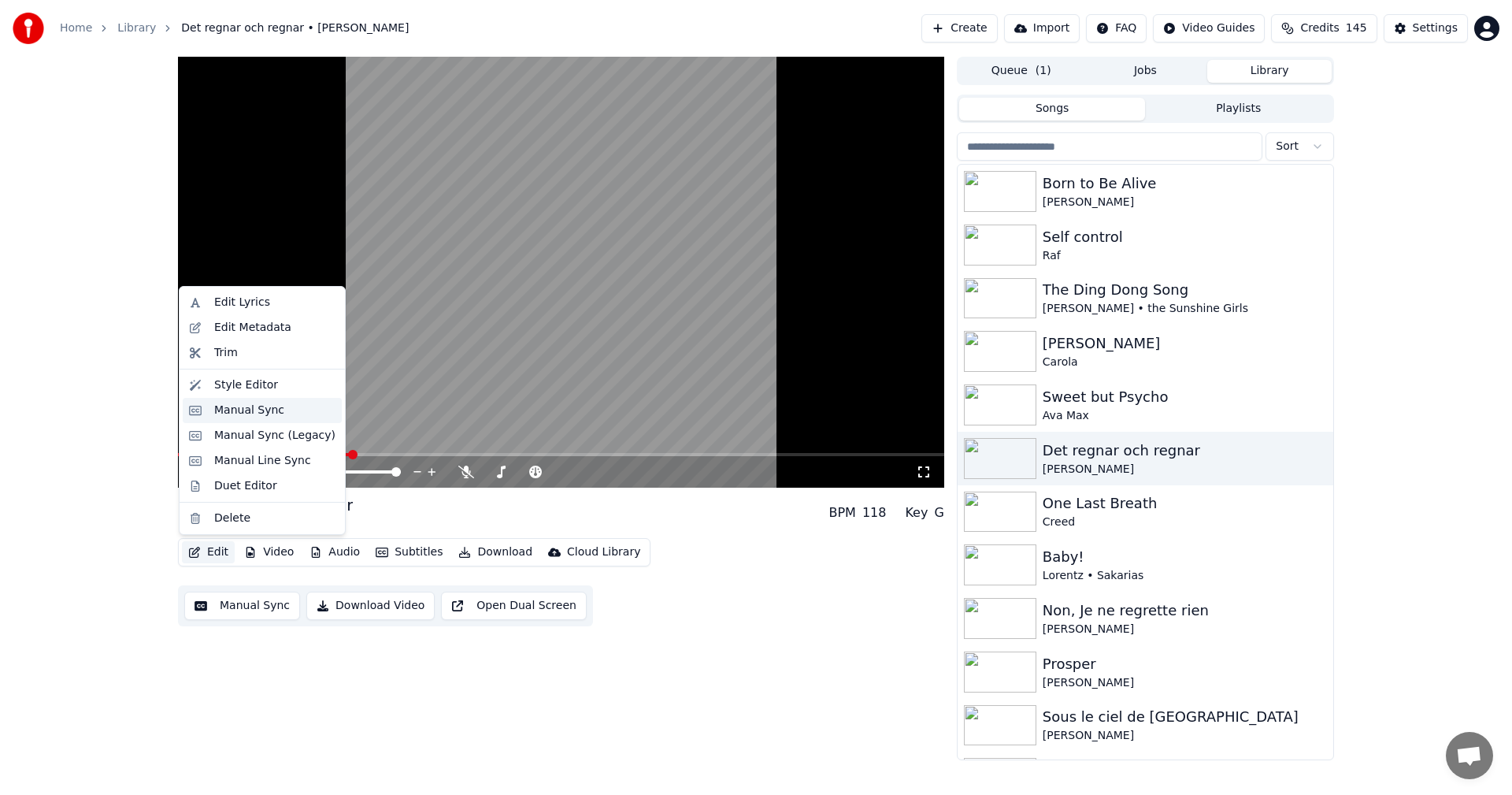
click at [268, 417] on div "Manual Sync" at bounding box center [249, 411] width 70 height 16
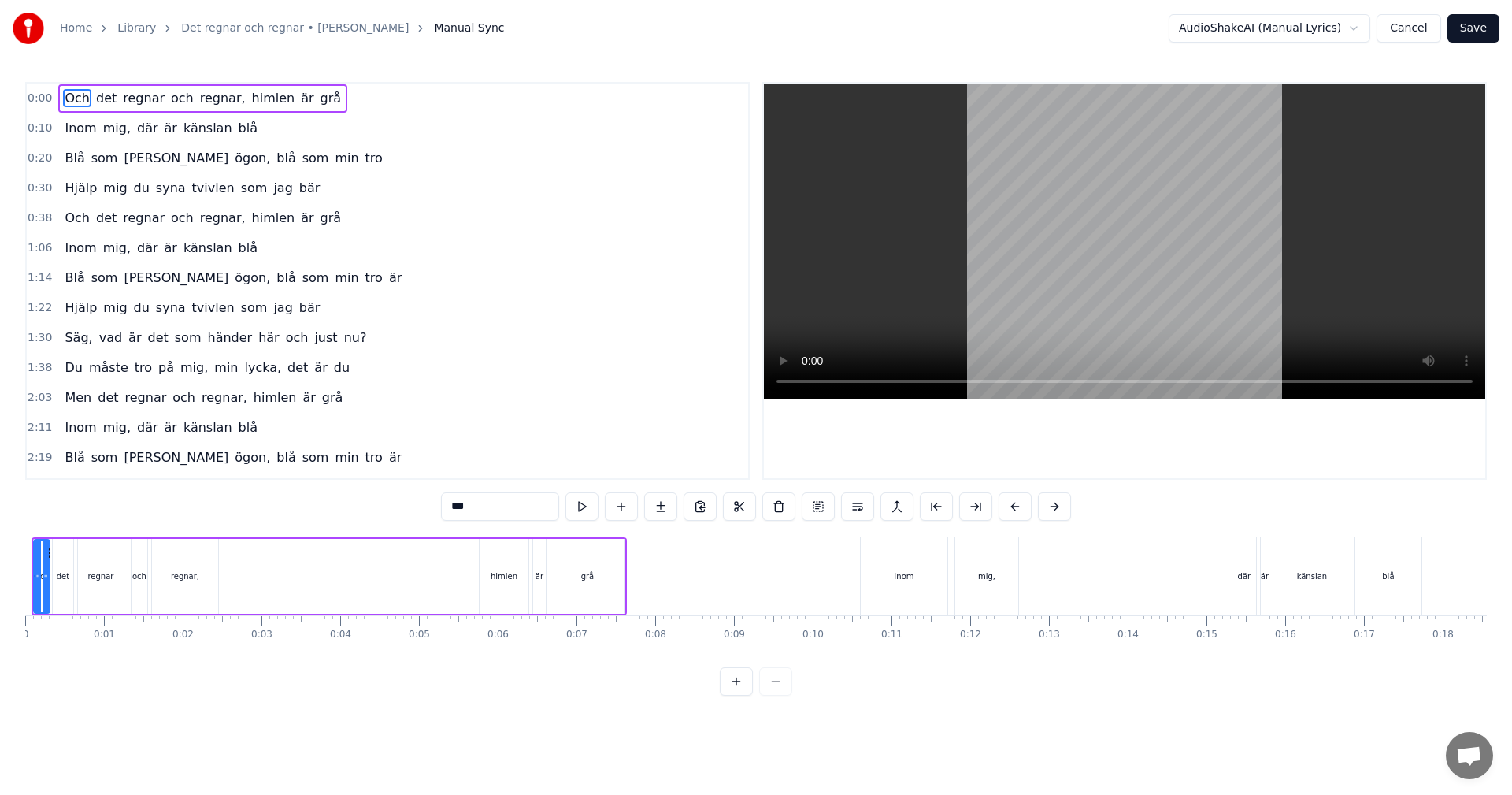
click at [128, 232] on div "Och det regnar och regnar, himlen är grå" at bounding box center [203, 217] width 289 height 28
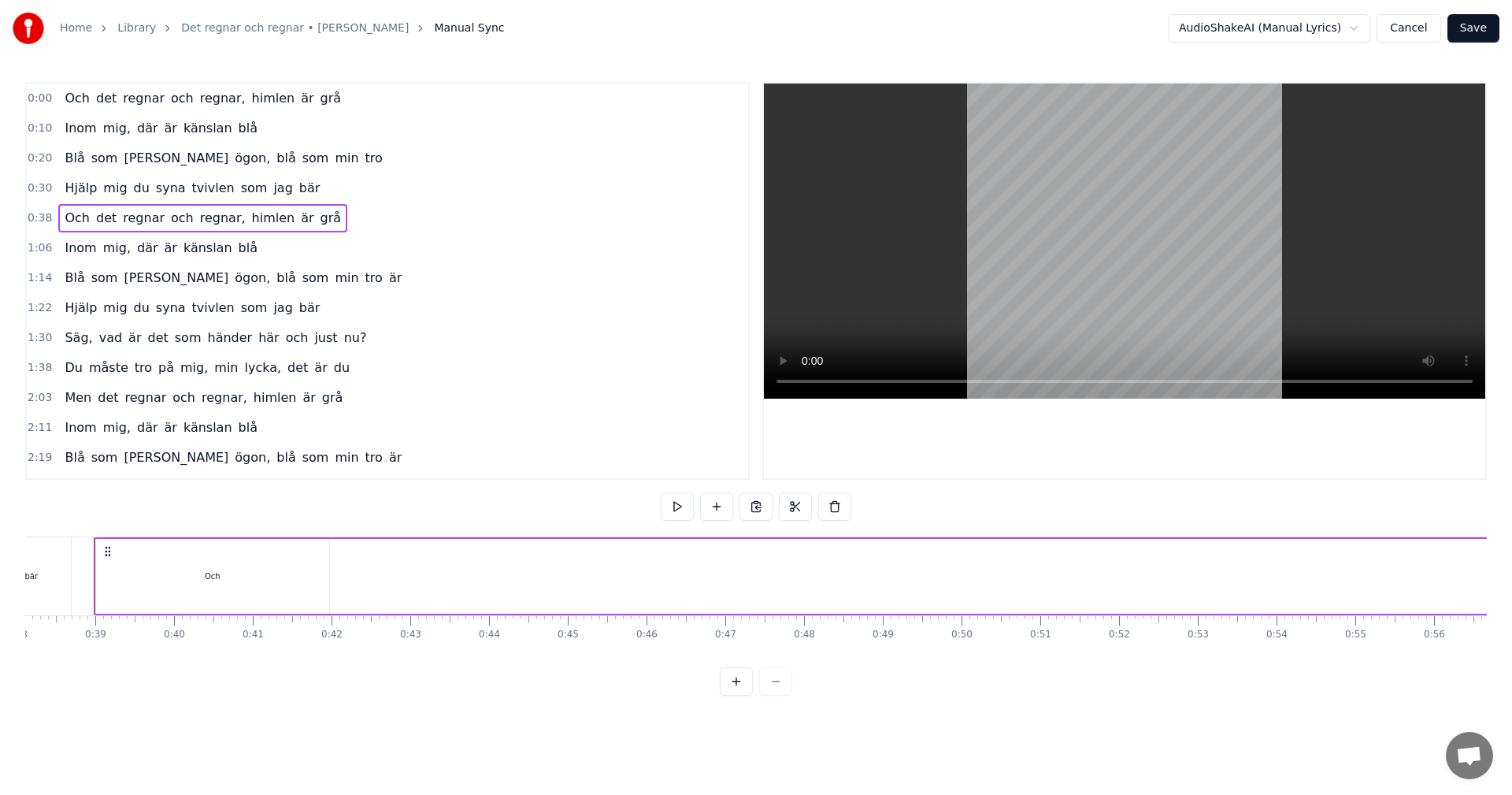
scroll to position [0, 3011]
click at [261, 578] on div "Och" at bounding box center [203, 576] width 233 height 75
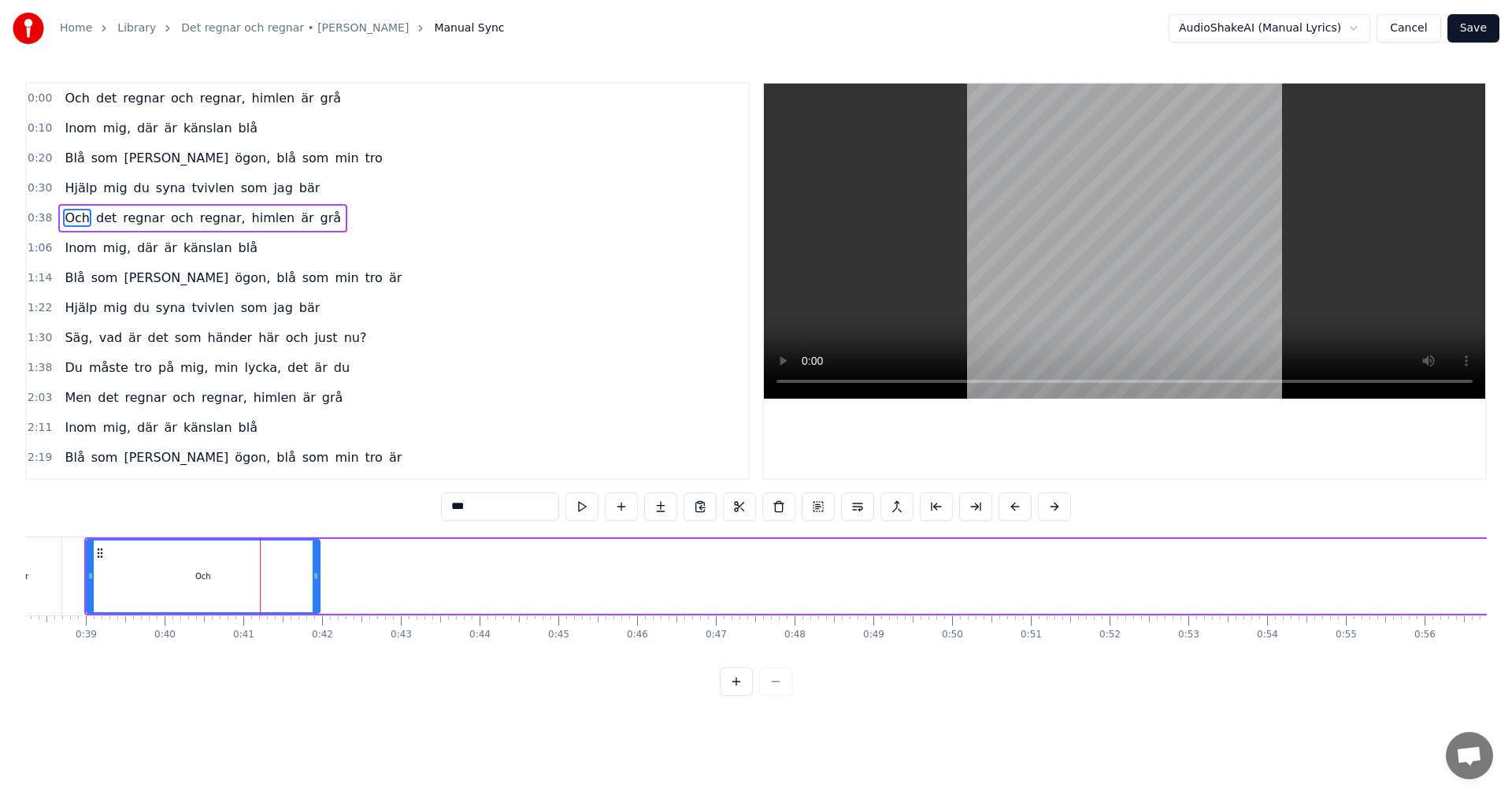
click at [320, 580] on div "Och" at bounding box center [203, 576] width 235 height 75
drag, startPoint x: 314, startPoint y: 580, endPoint x: 176, endPoint y: 578, distance: 138.0
click at [176, 578] on icon at bounding box center [177, 576] width 6 height 13
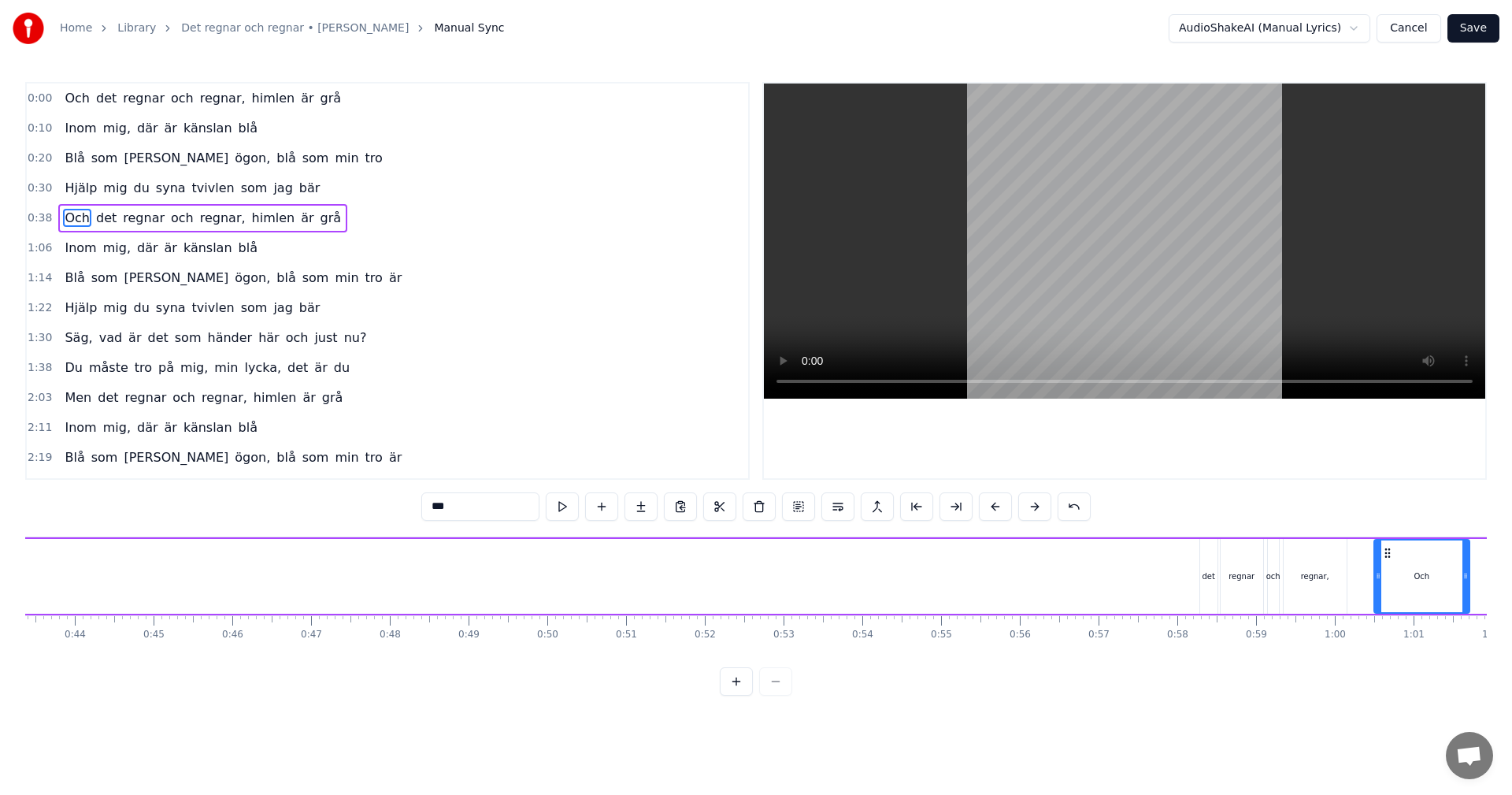
scroll to position [0, 3438]
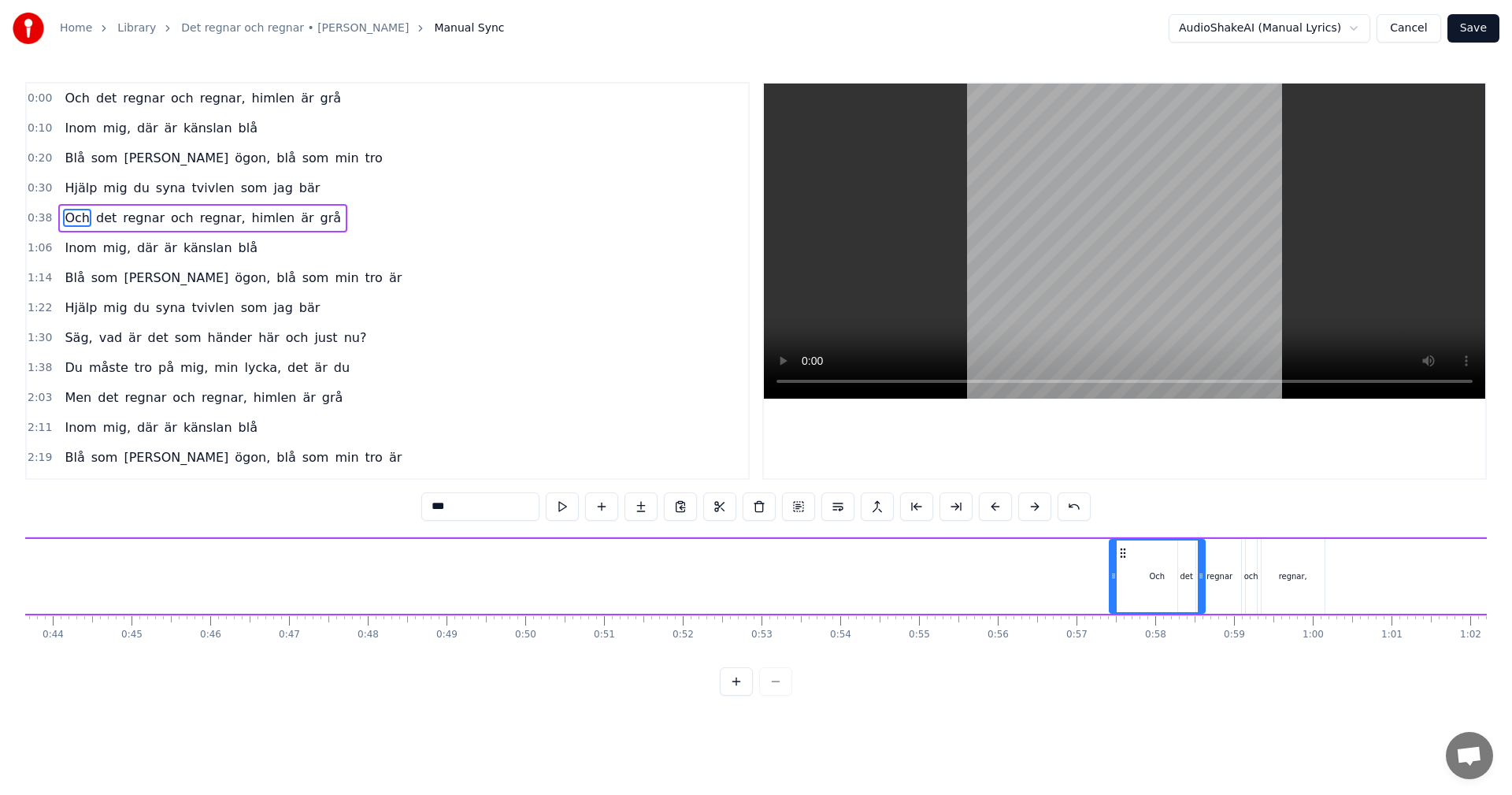
drag, startPoint x: 96, startPoint y: 553, endPoint x: 1120, endPoint y: 627, distance: 1026.7
click at [1120, 627] on div "Och det regnar och regnar, himlen är grå Inom mig, där är känslan blå Blå som […" at bounding box center [756, 595] width 1462 height 118
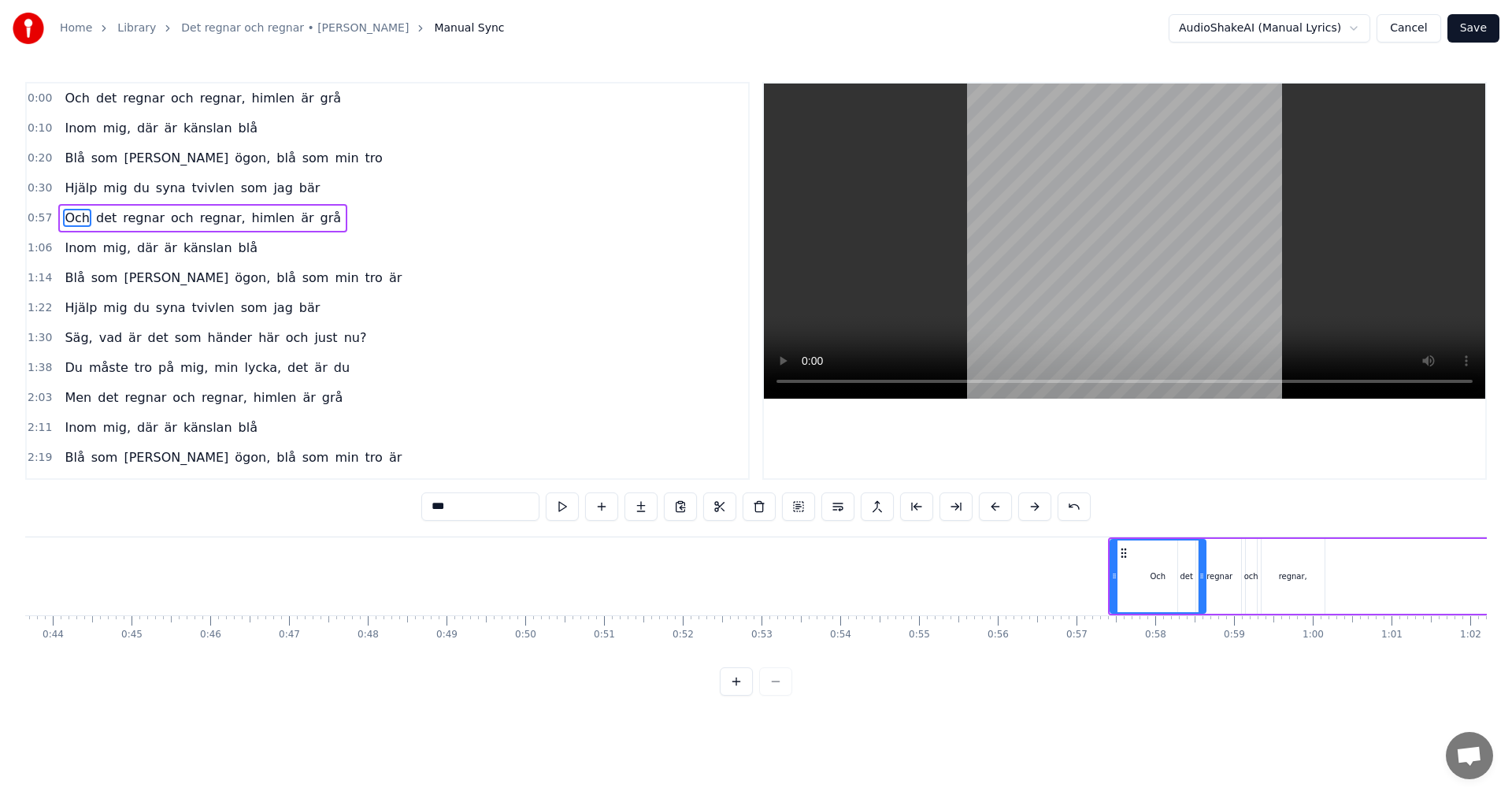
click at [1478, 26] on button "Save" at bounding box center [1473, 28] width 52 height 28
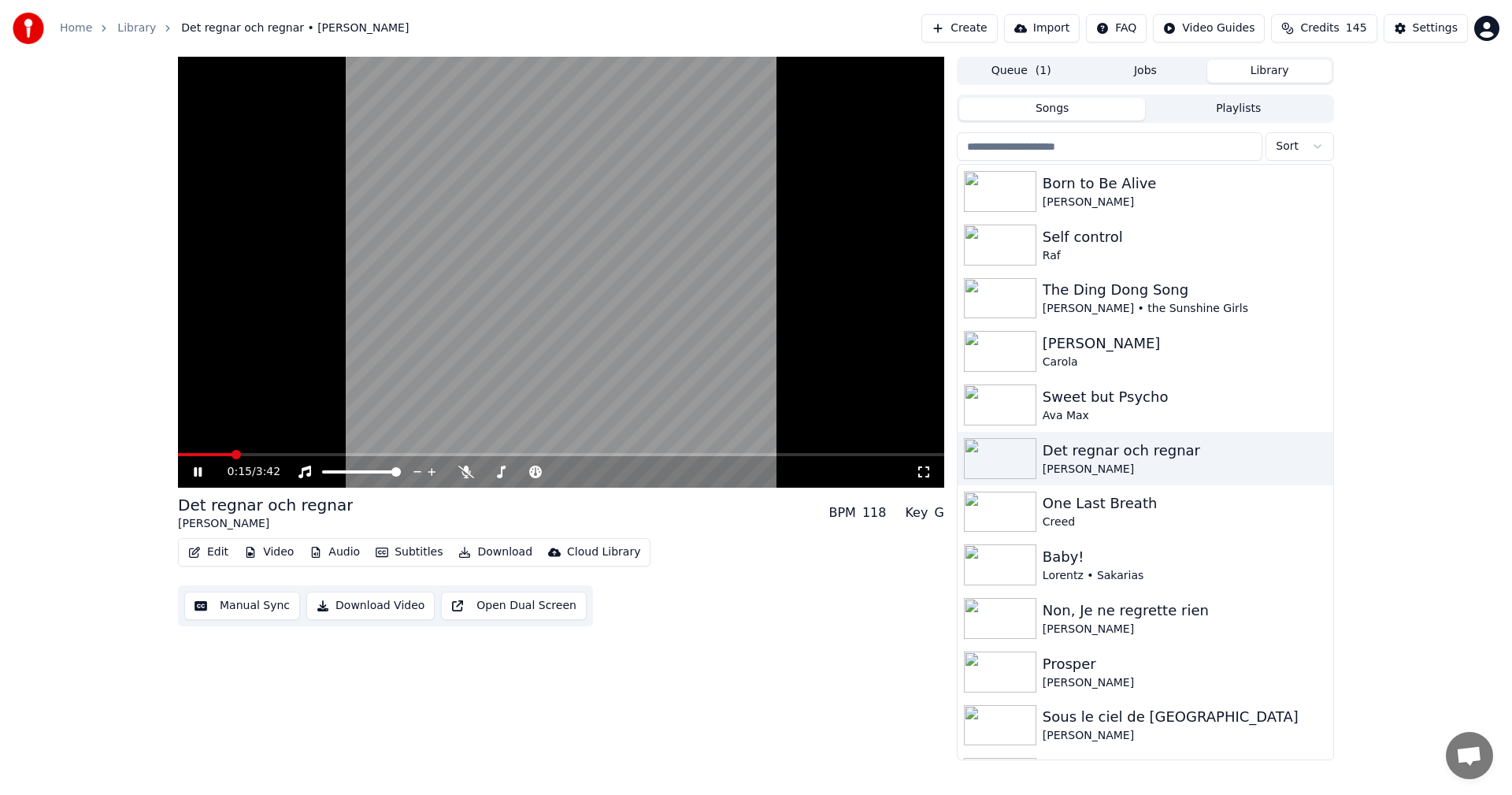
click at [1356, 22] on span "145" at bounding box center [1356, 29] width 22 height 16
click at [1337, 177] on button "Refresh" at bounding box center [1333, 189] width 81 height 28
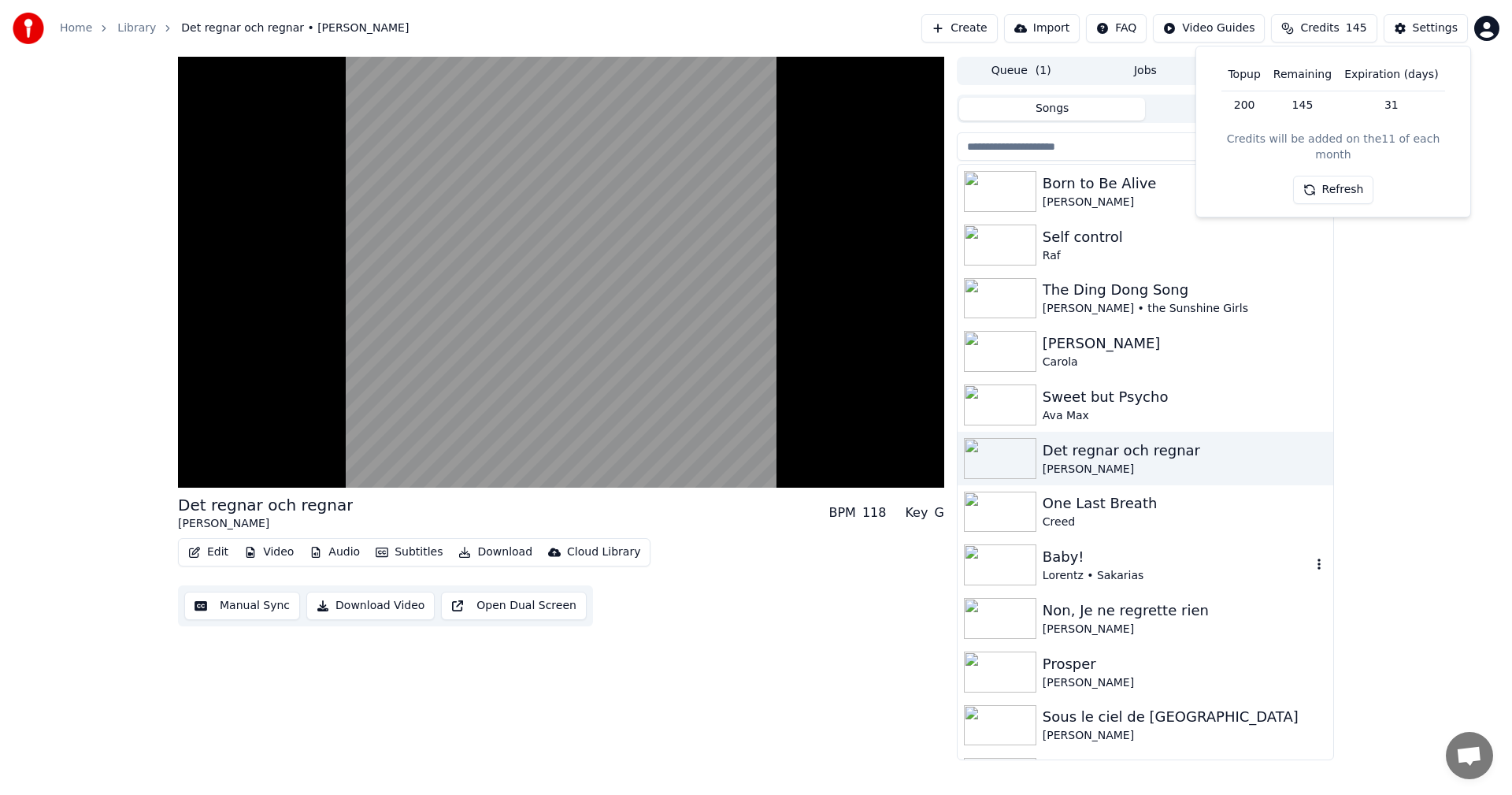
click at [1061, 560] on div "Baby!" at bounding box center [1177, 557] width 269 height 22
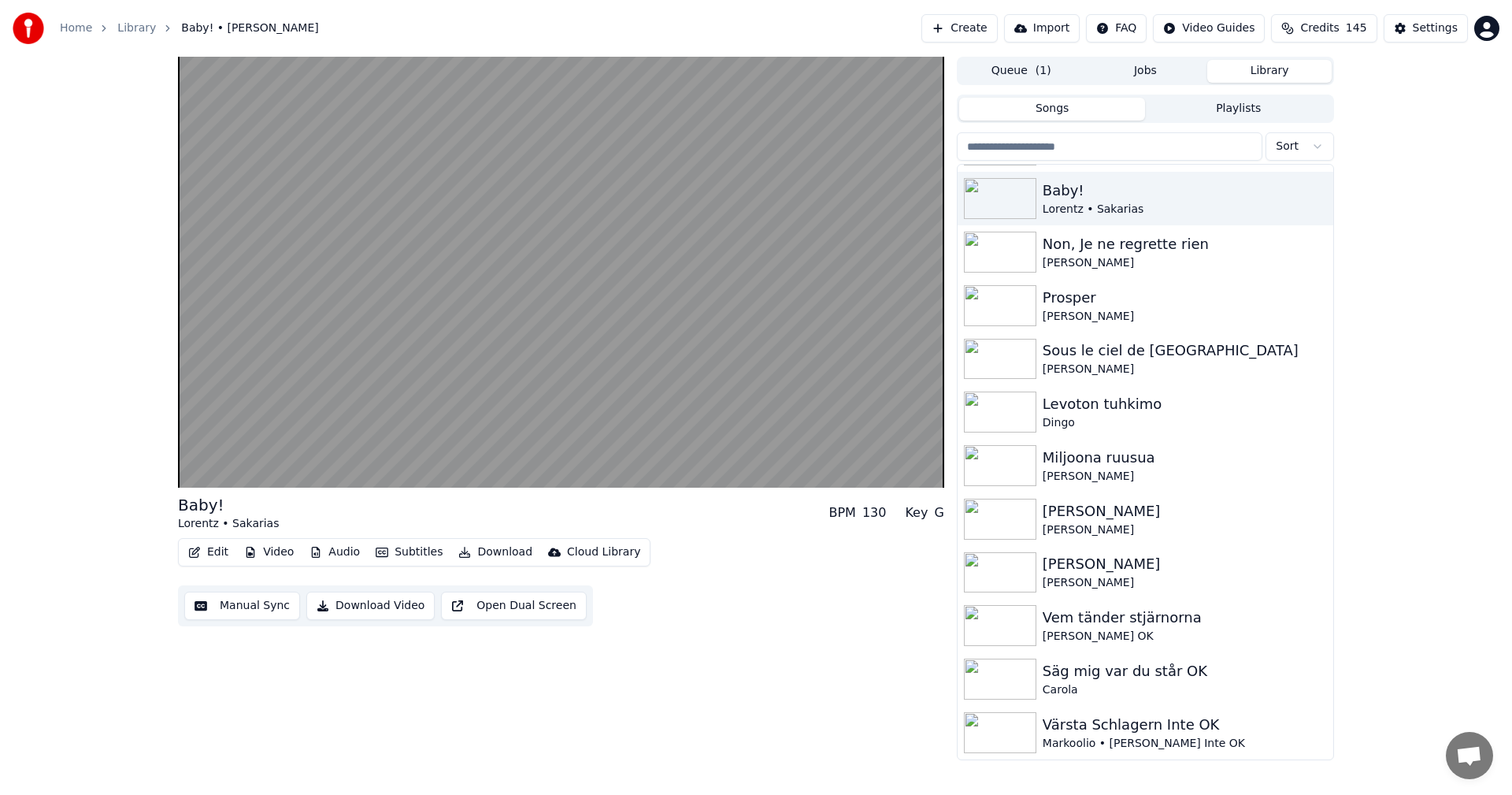
scroll to position [380, 0]
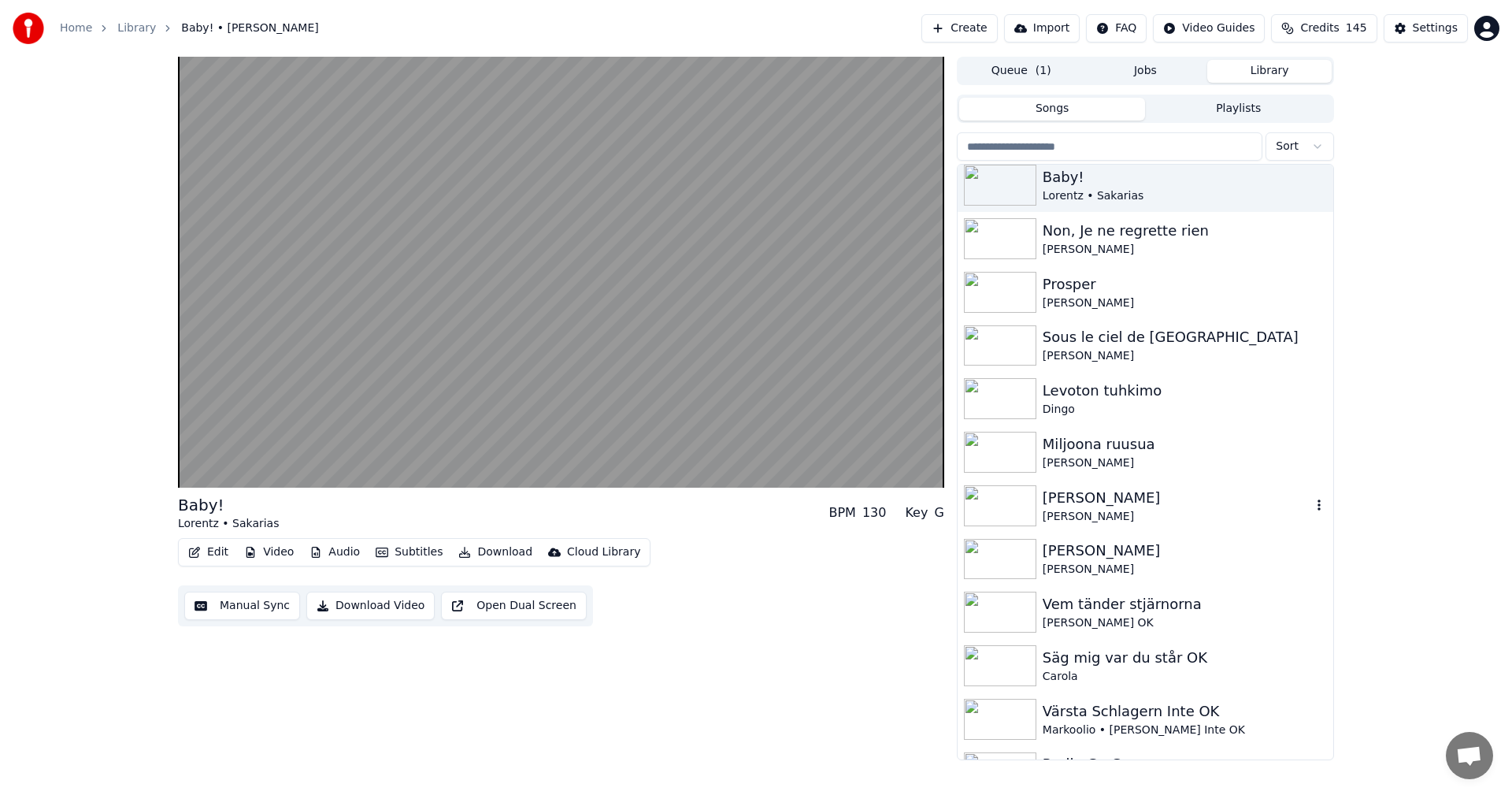
click at [1117, 489] on div "[PERSON_NAME]" at bounding box center [1177, 497] width 269 height 22
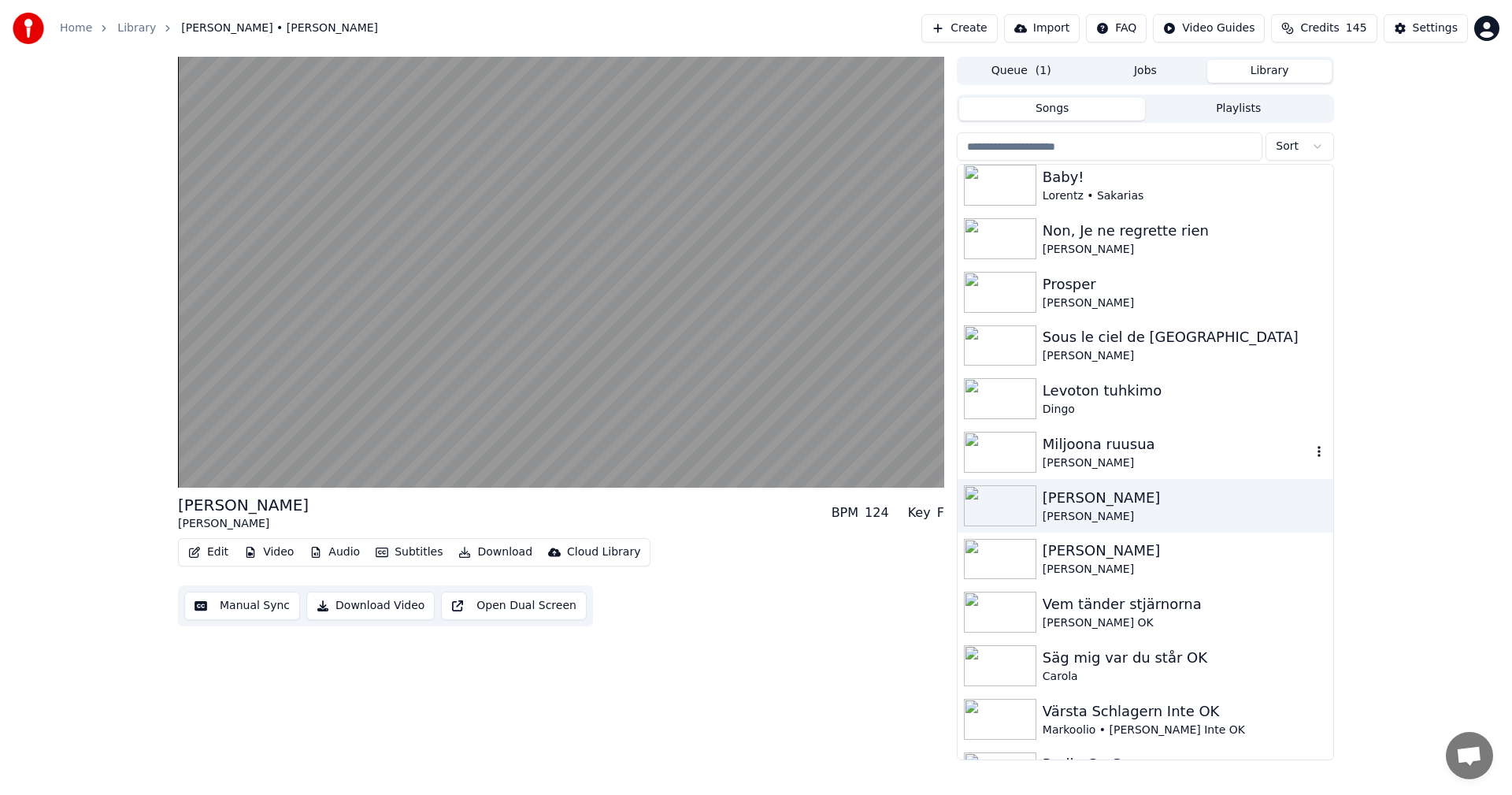
click at [1130, 439] on div "Miljoona ruusua" at bounding box center [1177, 444] width 269 height 22
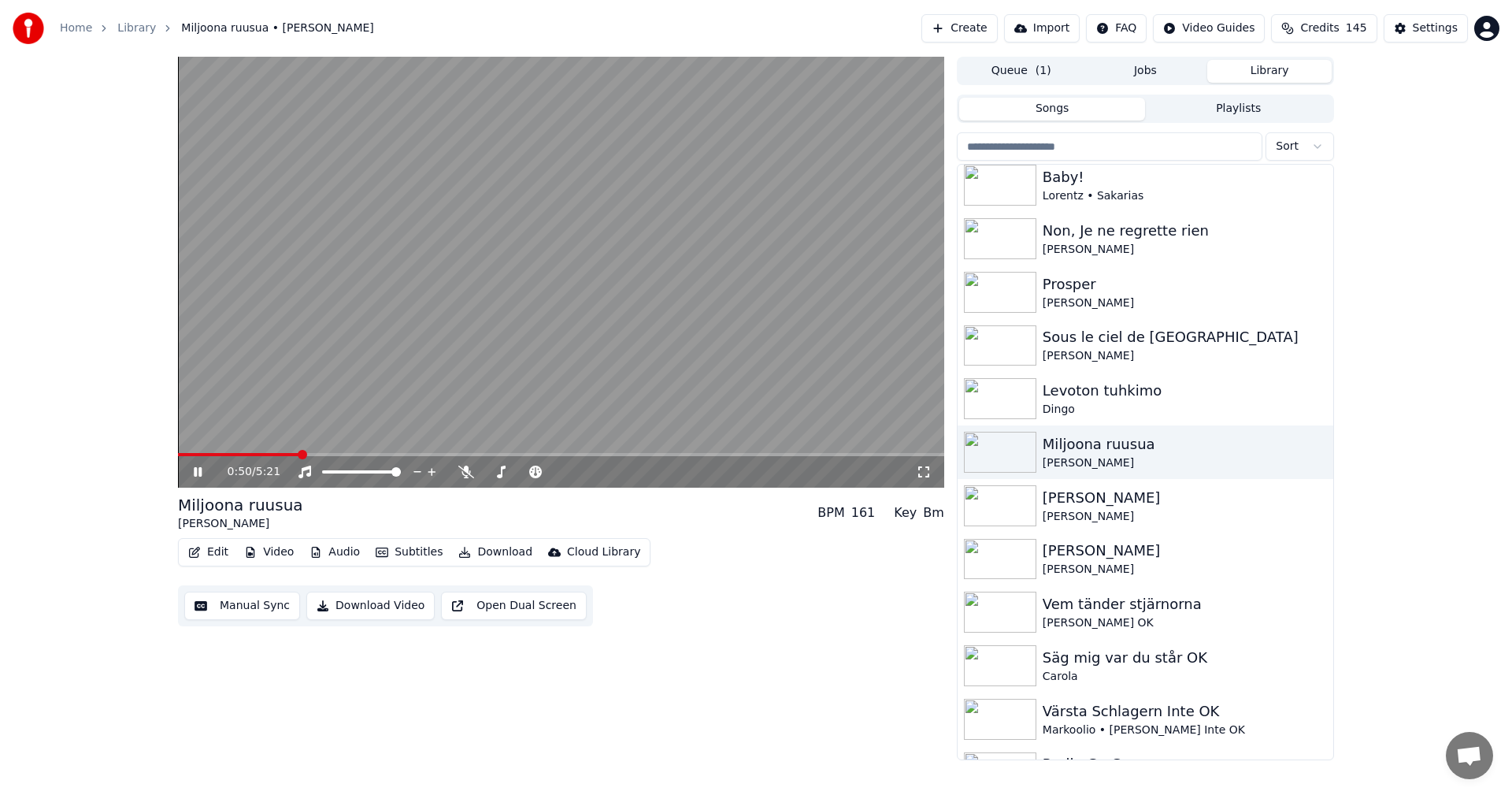
click at [67, 471] on div "0:50 / 5:21 Miljoona ruusua [PERSON_NAME] BPM 161 Key Bm Edit Video Audio Subti…" at bounding box center [756, 408] width 1512 height 704
click at [193, 472] on icon at bounding box center [209, 472] width 37 height 13
click at [198, 463] on div "1:58 / 5:21" at bounding box center [561, 472] width 767 height 31
click at [197, 473] on icon at bounding box center [198, 472] width 10 height 11
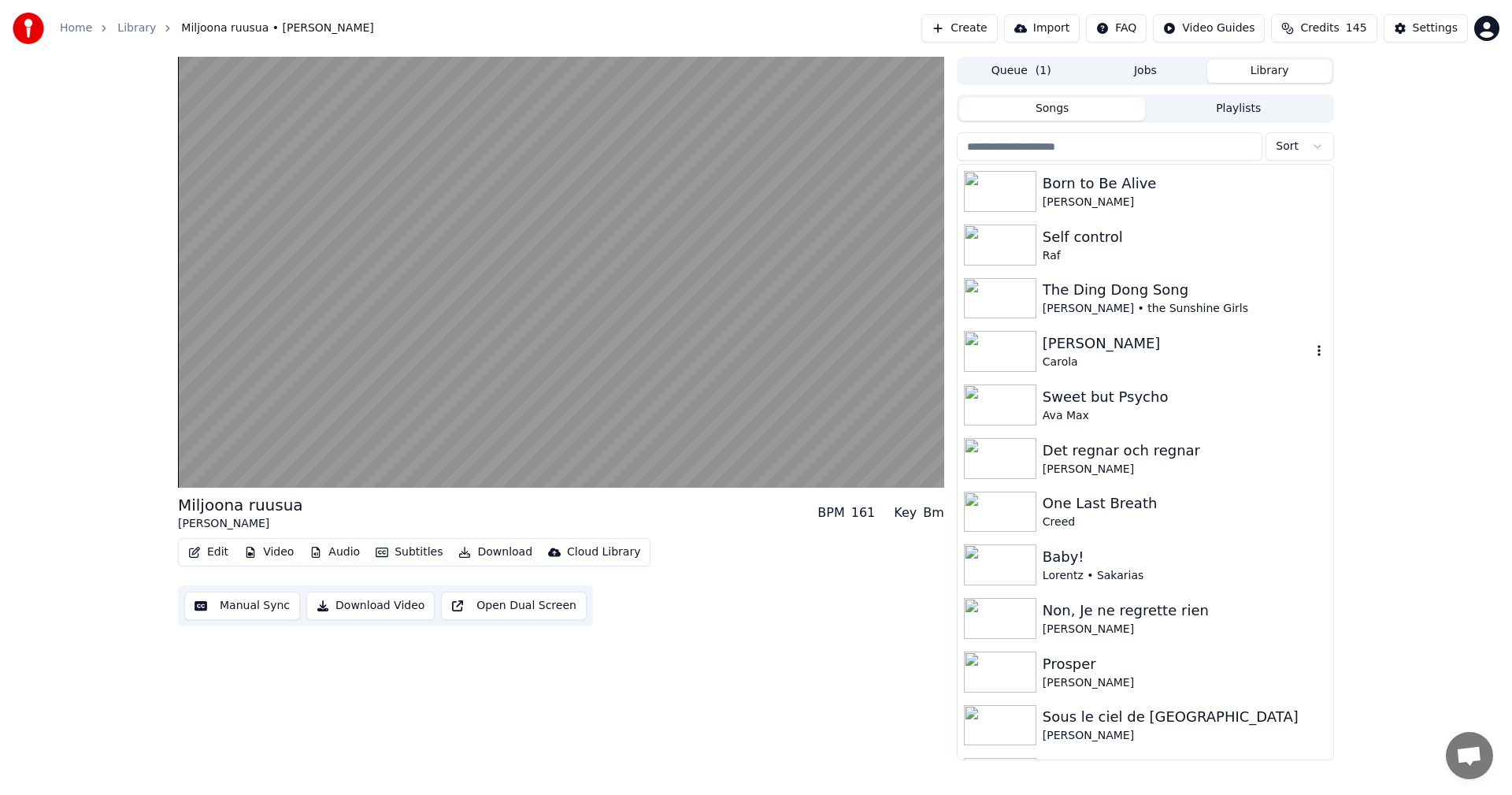
click at [1099, 335] on div "[PERSON_NAME]" at bounding box center [1177, 343] width 269 height 22
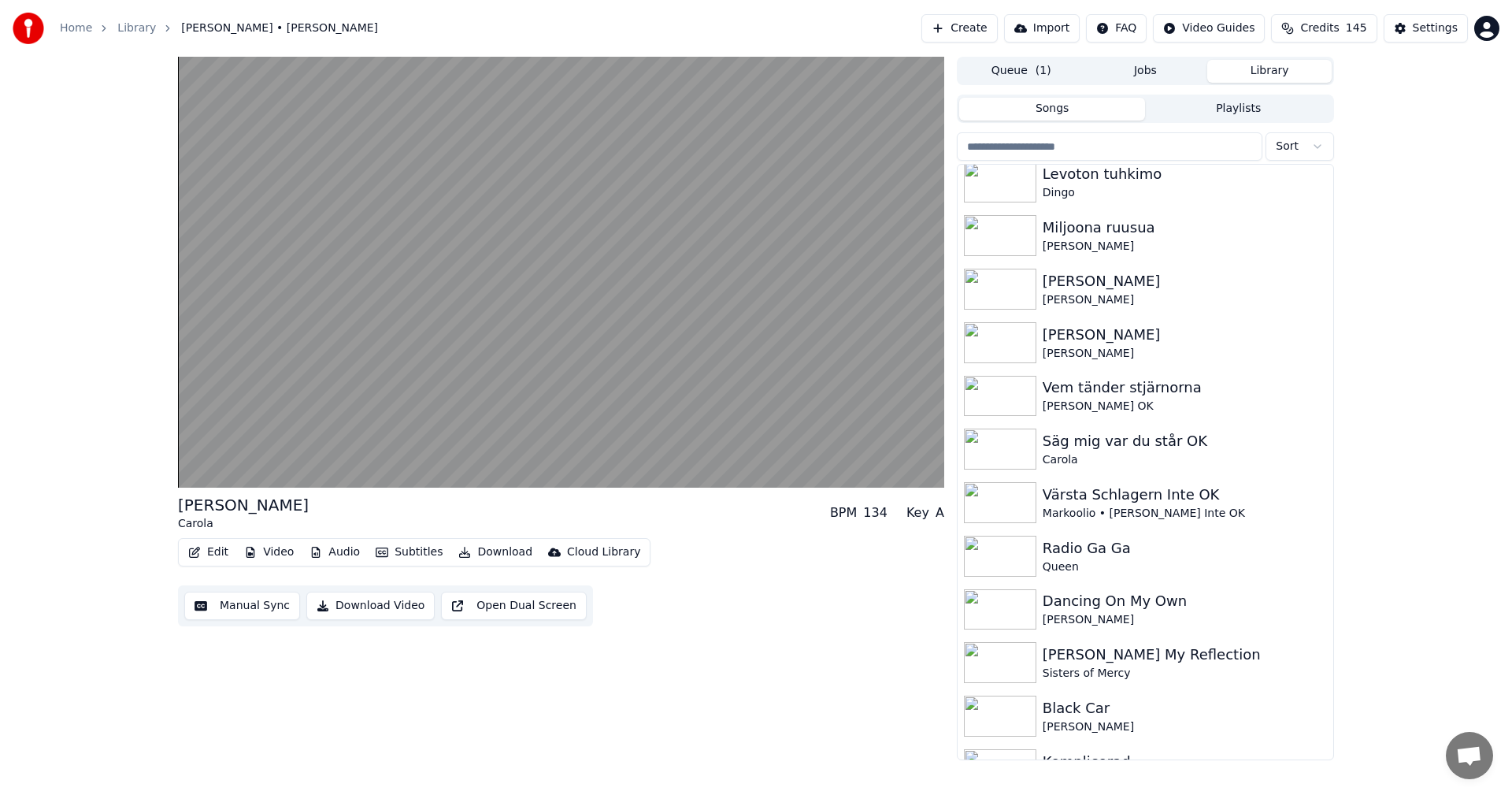
scroll to position [761, 0]
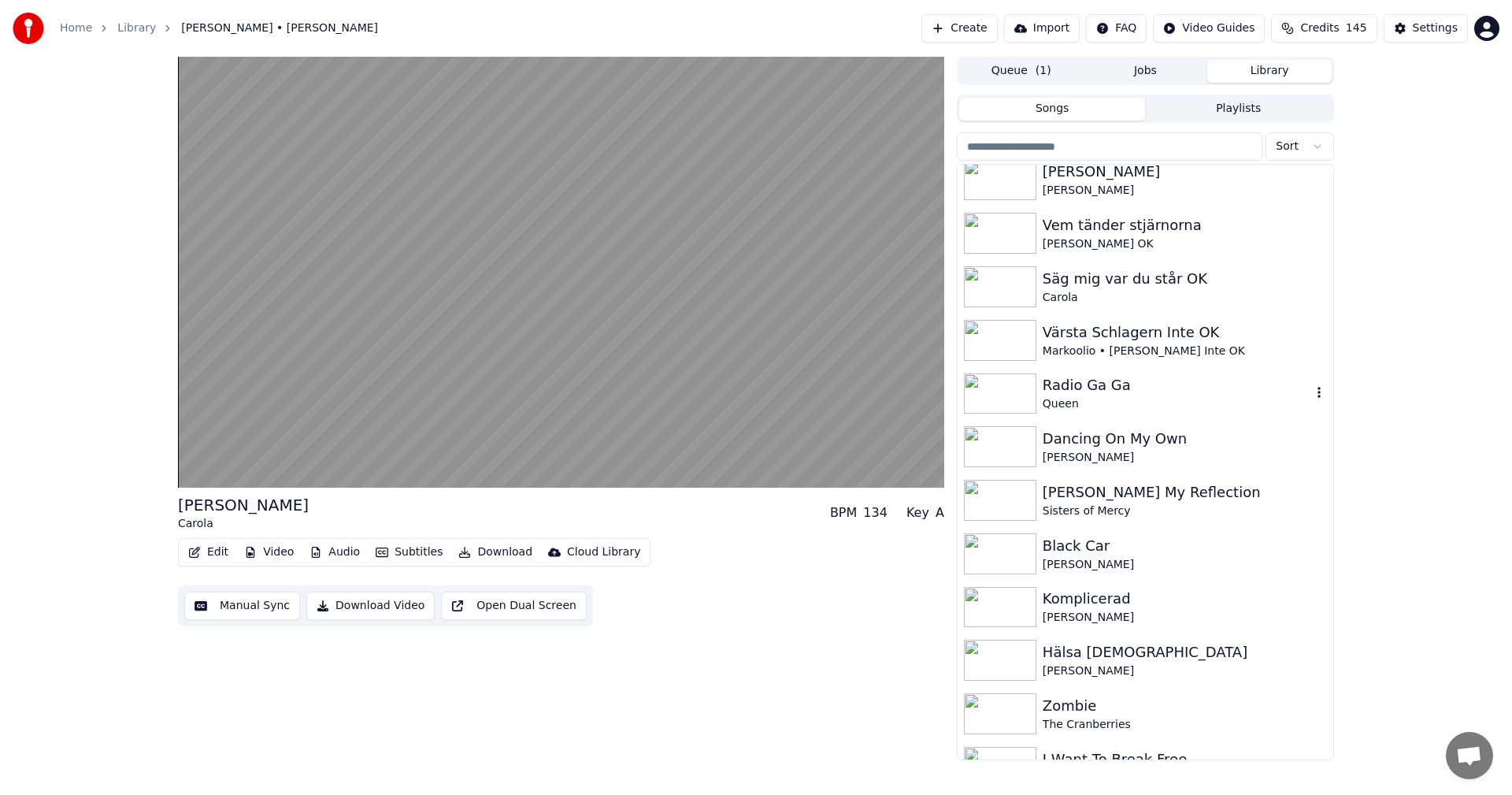
click at [1082, 395] on div "Radio Ga Ga" at bounding box center [1177, 384] width 269 height 22
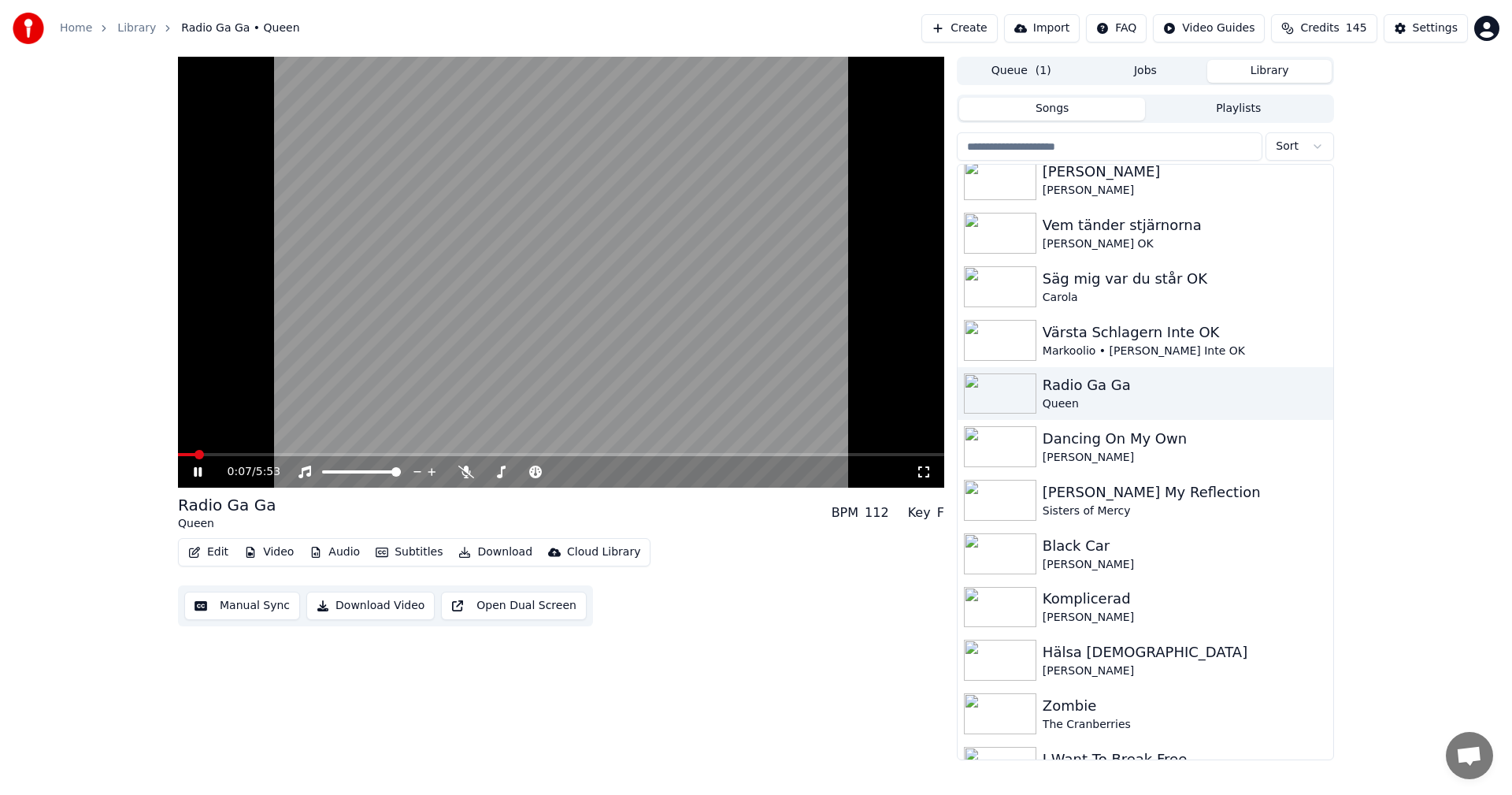
click at [280, 556] on button "Video" at bounding box center [270, 552] width 63 height 22
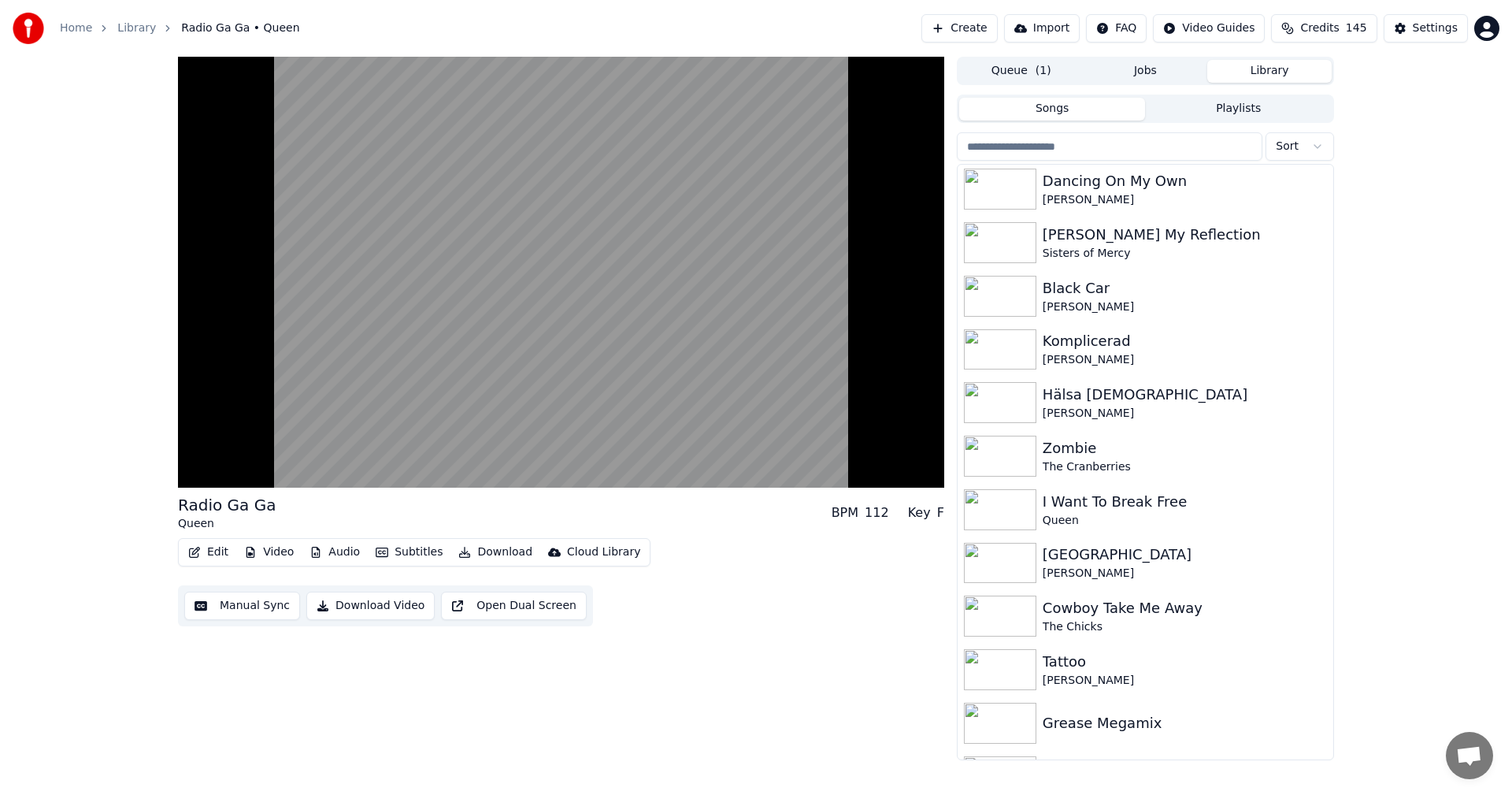
scroll to position [1061, 0]
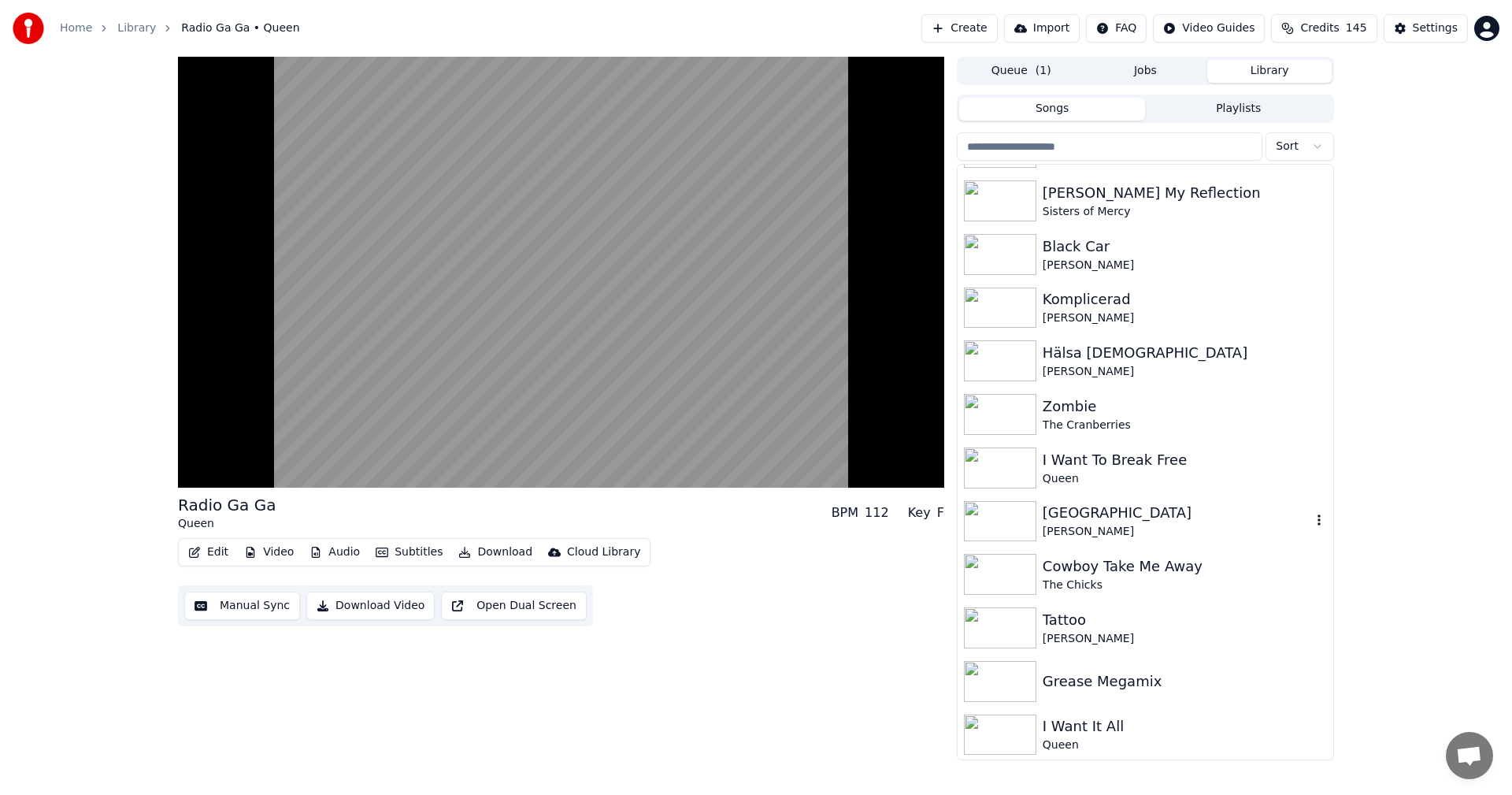
click at [1098, 515] on div "[GEOGRAPHIC_DATA]" at bounding box center [1177, 513] width 269 height 22
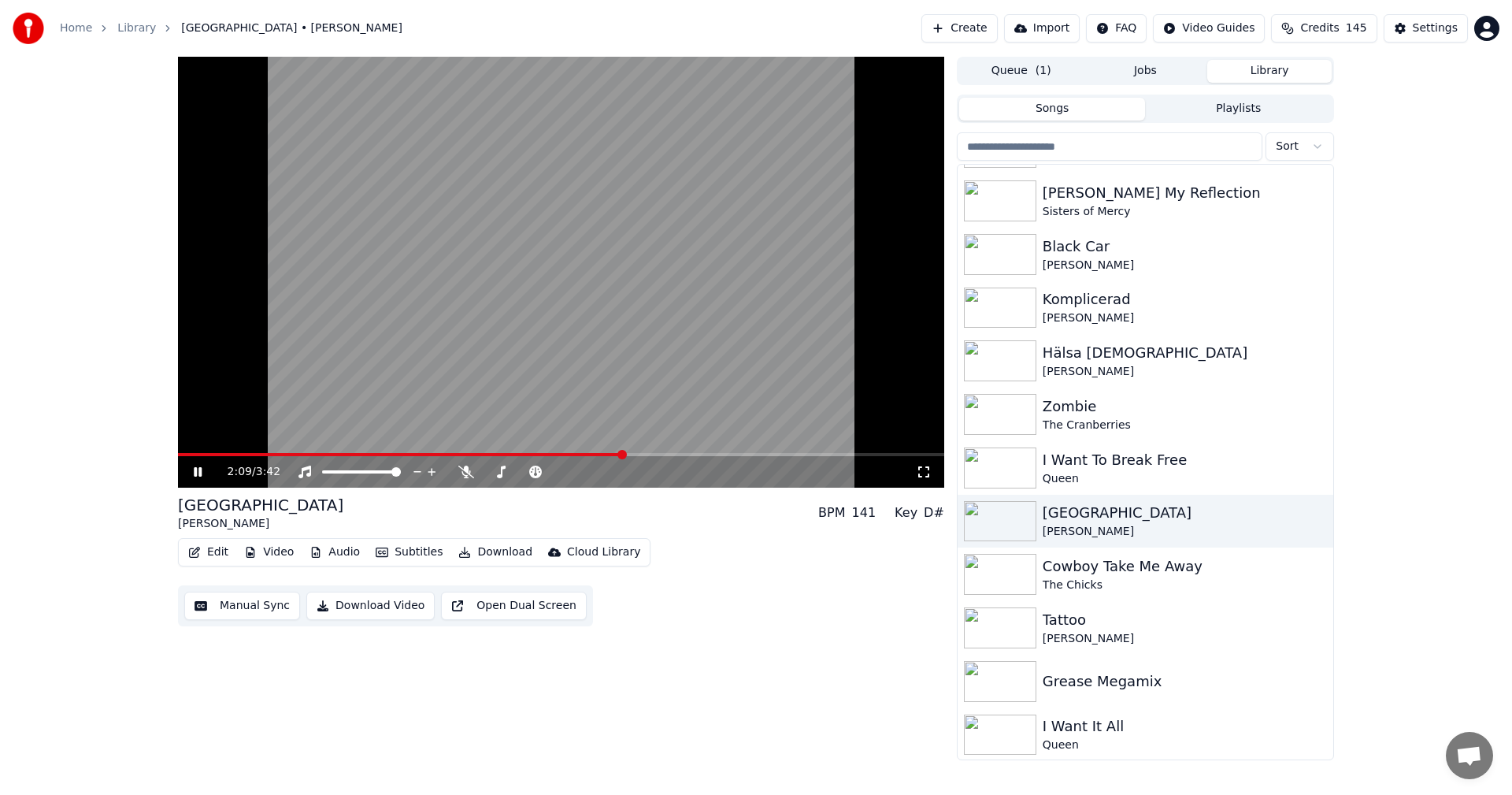
click at [200, 469] on icon at bounding box center [198, 472] width 8 height 10
click at [196, 473] on icon at bounding box center [198, 472] width 10 height 11
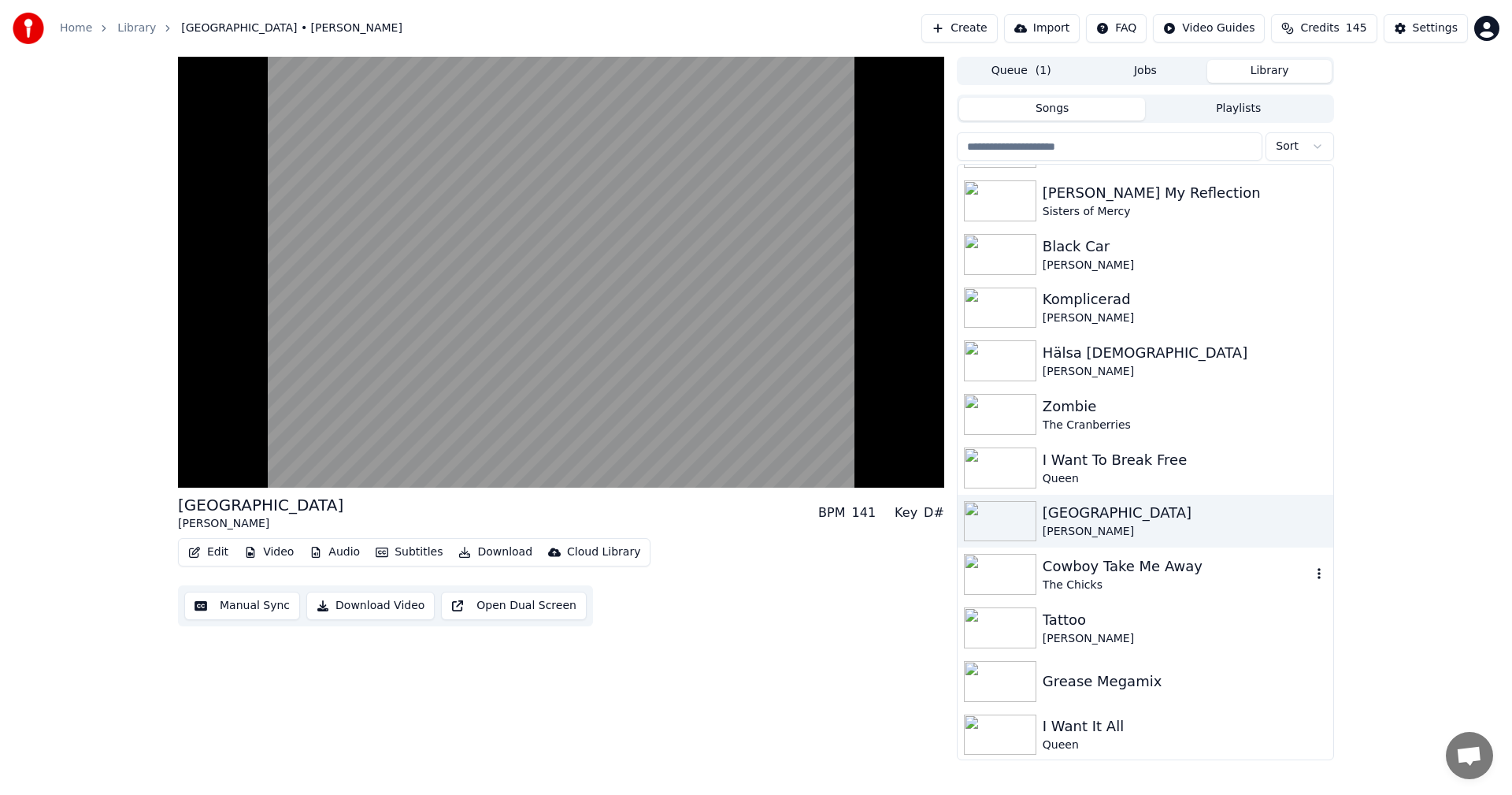
click at [1150, 584] on div "The Chicks" at bounding box center [1177, 586] width 269 height 16
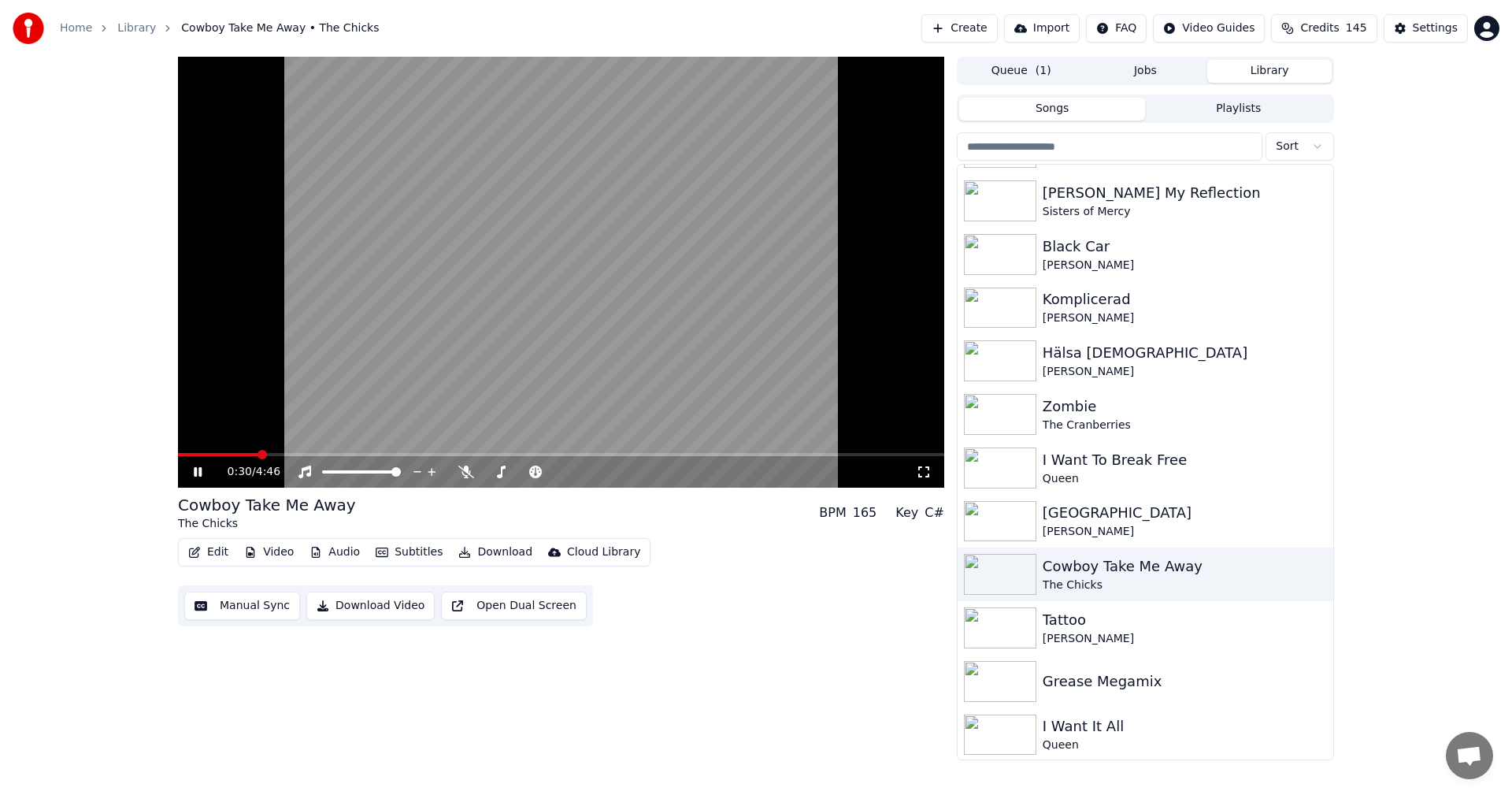
click at [201, 464] on div "0:30 / 4:46" at bounding box center [561, 472] width 754 height 16
click at [197, 477] on icon at bounding box center [209, 472] width 37 height 13
